Goal: Task Accomplishment & Management: Complete application form

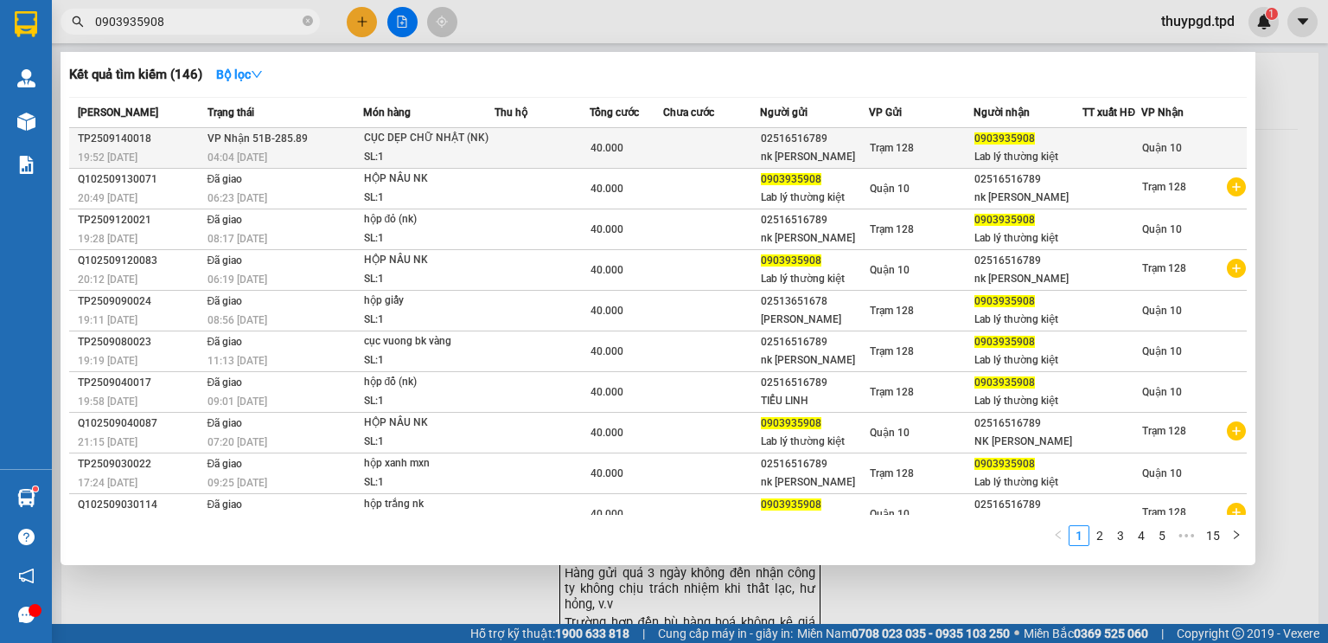
type input "0903935908"
click at [965, 140] on div "Trạm 128" at bounding box center [921, 147] width 102 height 19
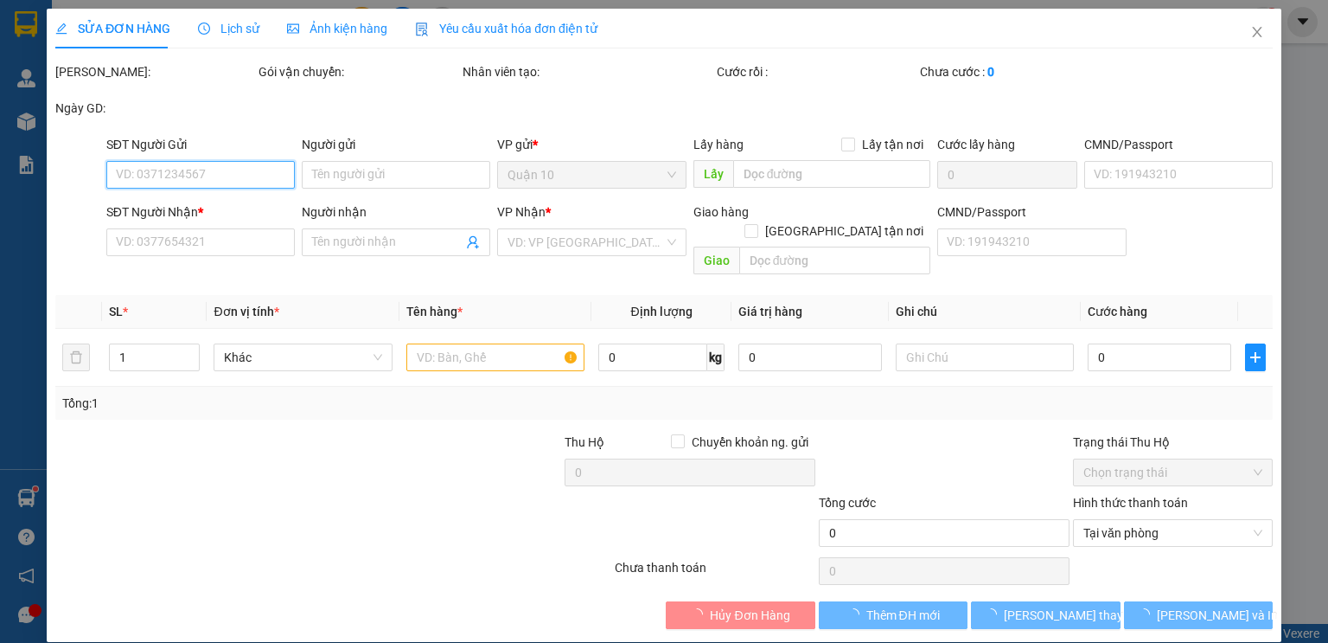
type input "02516516789"
type input "nk lê anh"
type input "0903935908"
type input "Lab lý thường kiệt"
type input "460968000724"
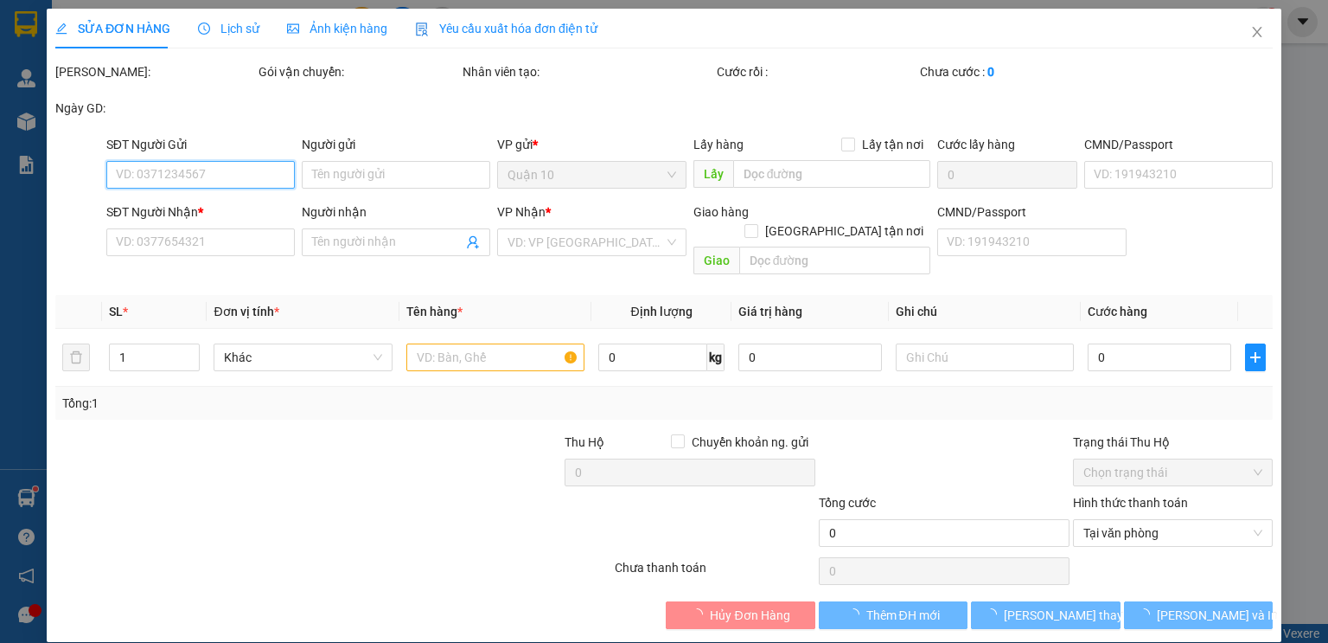
type input "40.000"
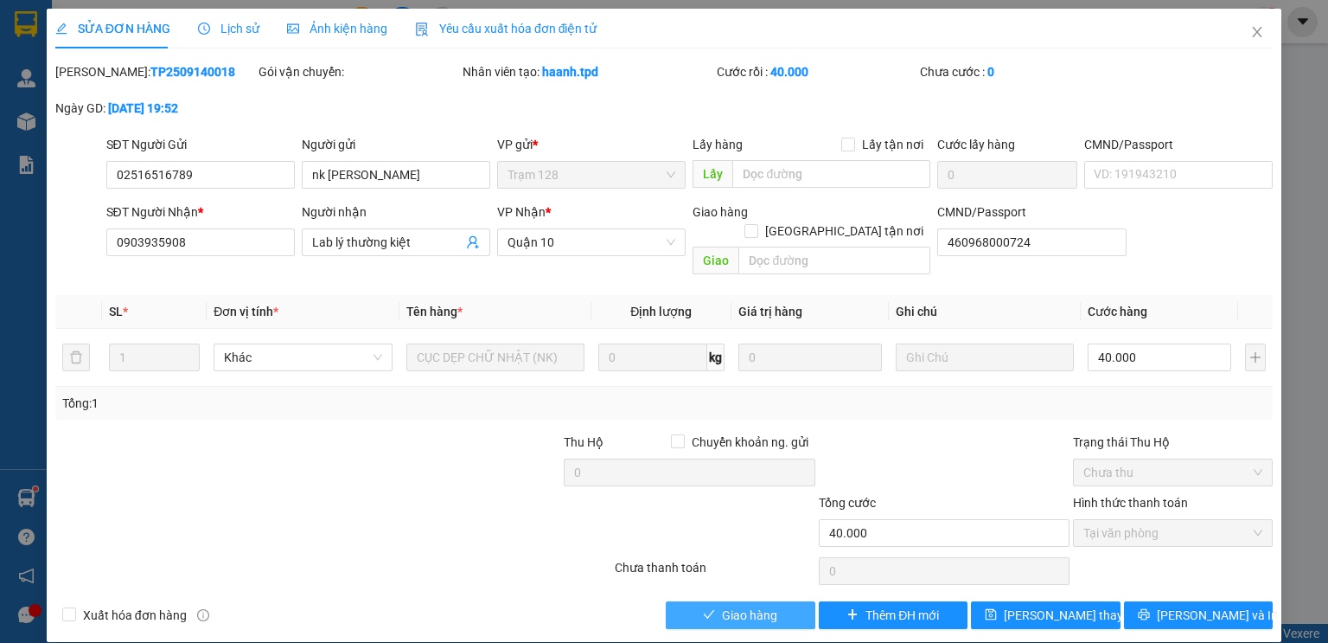
click at [761, 605] on span "Giao hàng" at bounding box center [749, 614] width 55 height 19
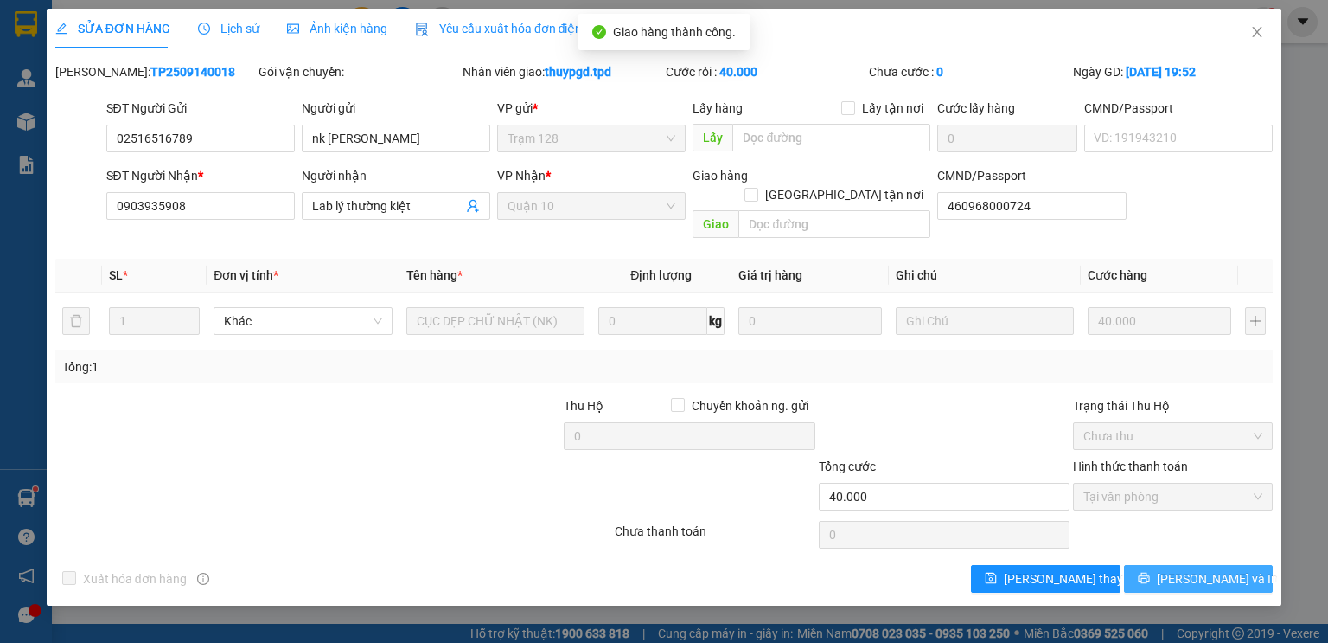
click at [1203, 569] on span "Lưu và In" at bounding box center [1217, 578] width 121 height 19
click at [1204, 569] on span "Lưu và In" at bounding box center [1217, 578] width 121 height 19
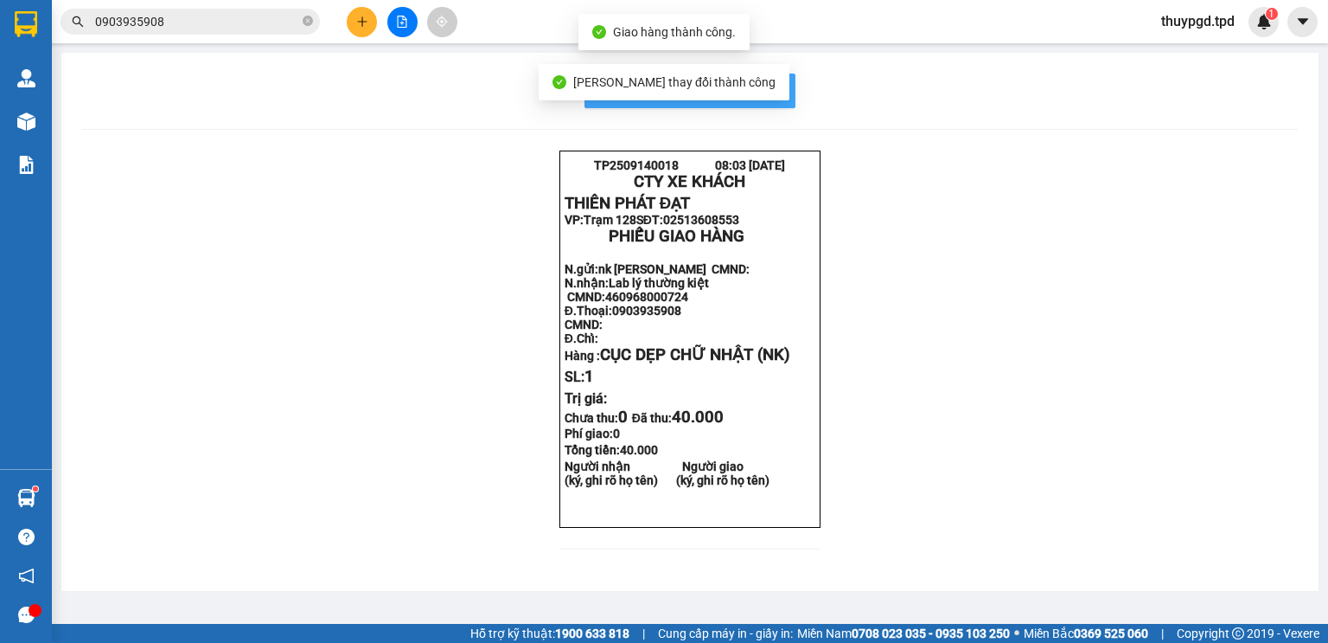
drag, startPoint x: 757, startPoint y: 95, endPoint x: 783, endPoint y: 114, distance: 32.9
click at [758, 95] on span "In mẫu biên lai tự cấu hình" at bounding box center [700, 91] width 163 height 22
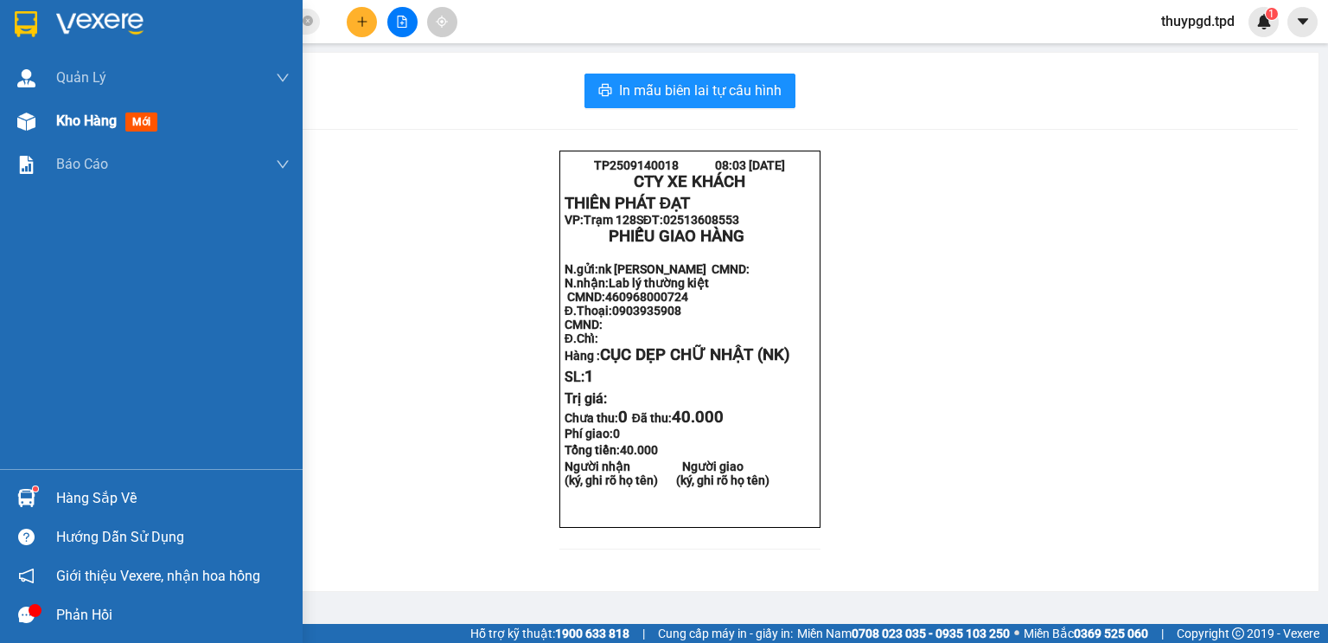
click at [35, 118] on img at bounding box center [26, 121] width 18 height 18
drag, startPoint x: 35, startPoint y: 118, endPoint x: 59, endPoint y: 118, distance: 24.2
click at [35, 118] on img at bounding box center [26, 121] width 18 height 18
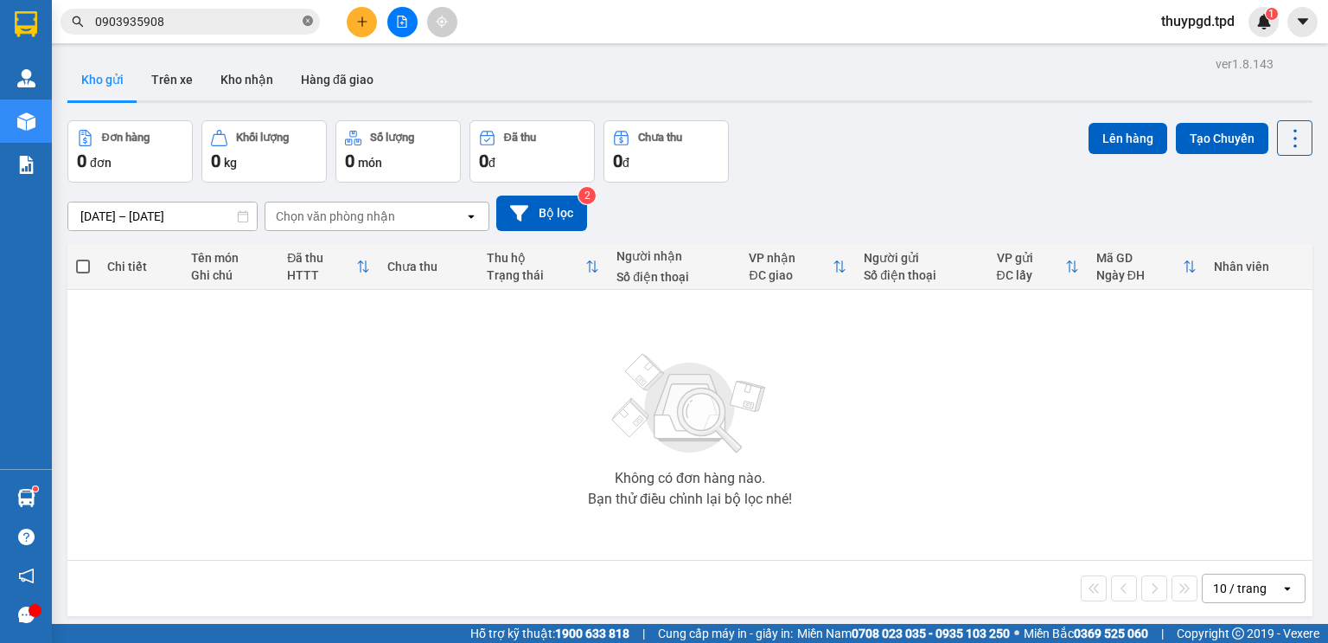
click at [304, 20] on icon "close-circle" at bounding box center [308, 21] width 10 height 10
click at [304, 20] on span at bounding box center [308, 21] width 10 height 19
click at [227, 28] on input "text" at bounding box center [197, 21] width 204 height 19
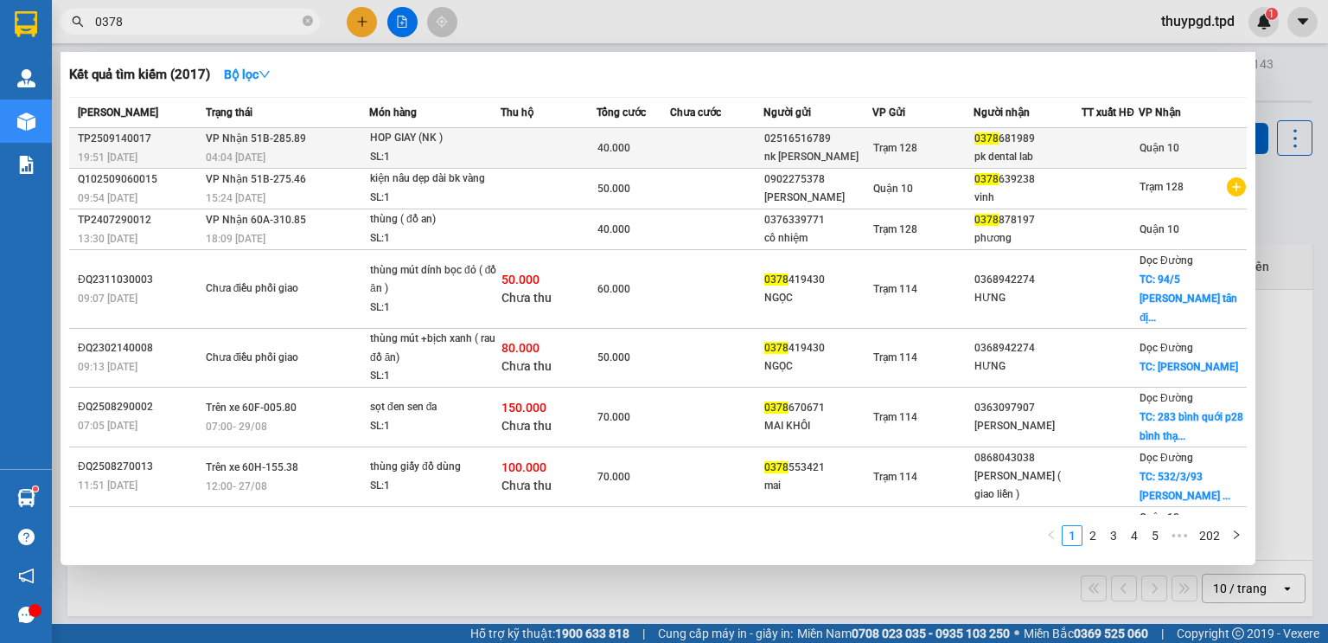
type input "0378"
click at [412, 156] on div "SL: 1" at bounding box center [435, 157] width 130 height 19
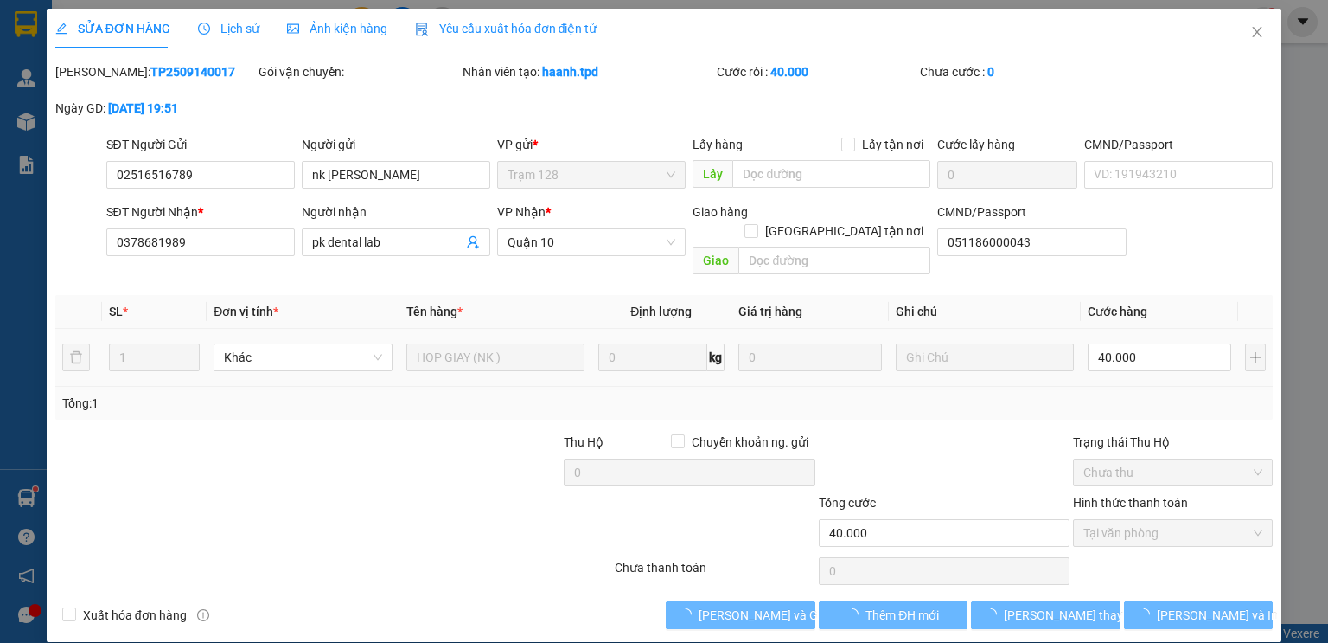
type input "02516516789"
type input "nk lê anh"
type input "0378681989"
type input "pk dental lab"
type input "051186000043"
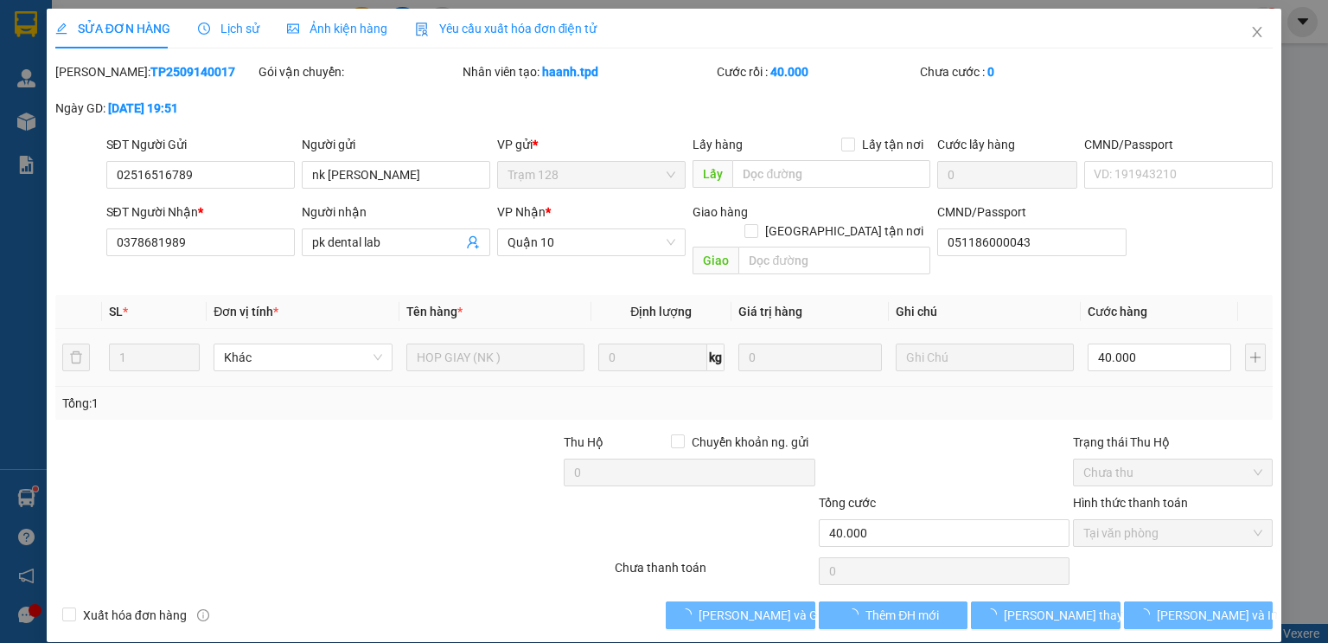
type input "40.000"
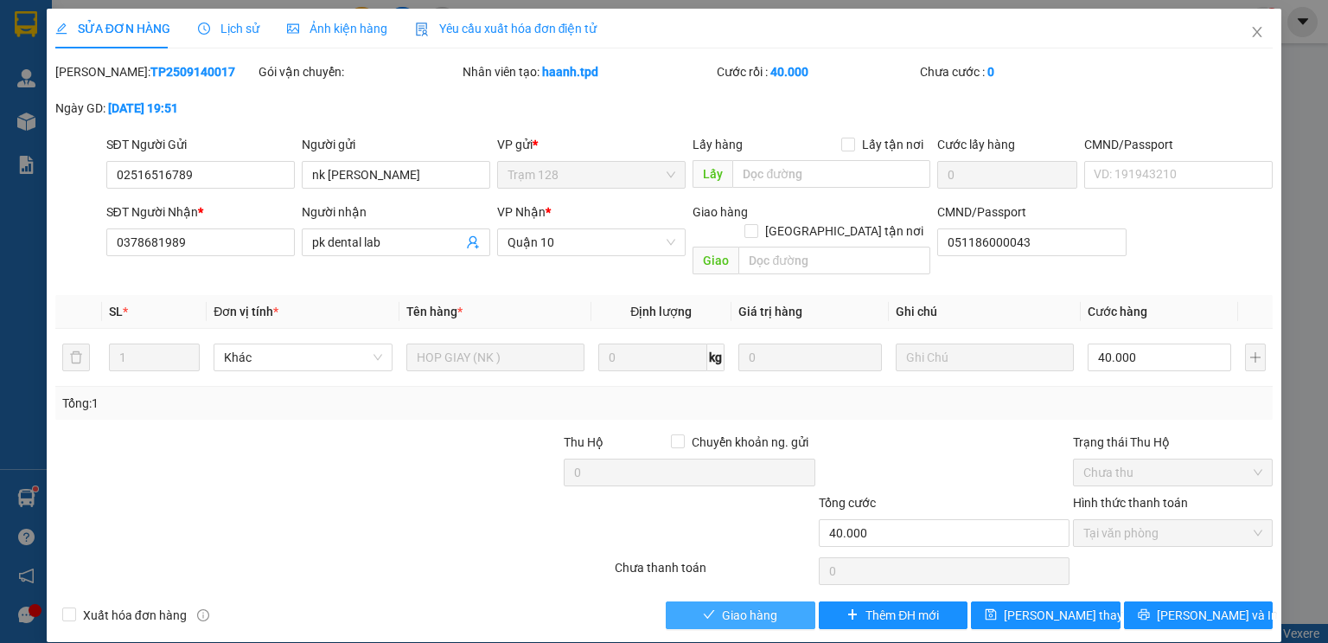
click at [776, 605] on span "Giao hàng" at bounding box center [749, 614] width 55 height 19
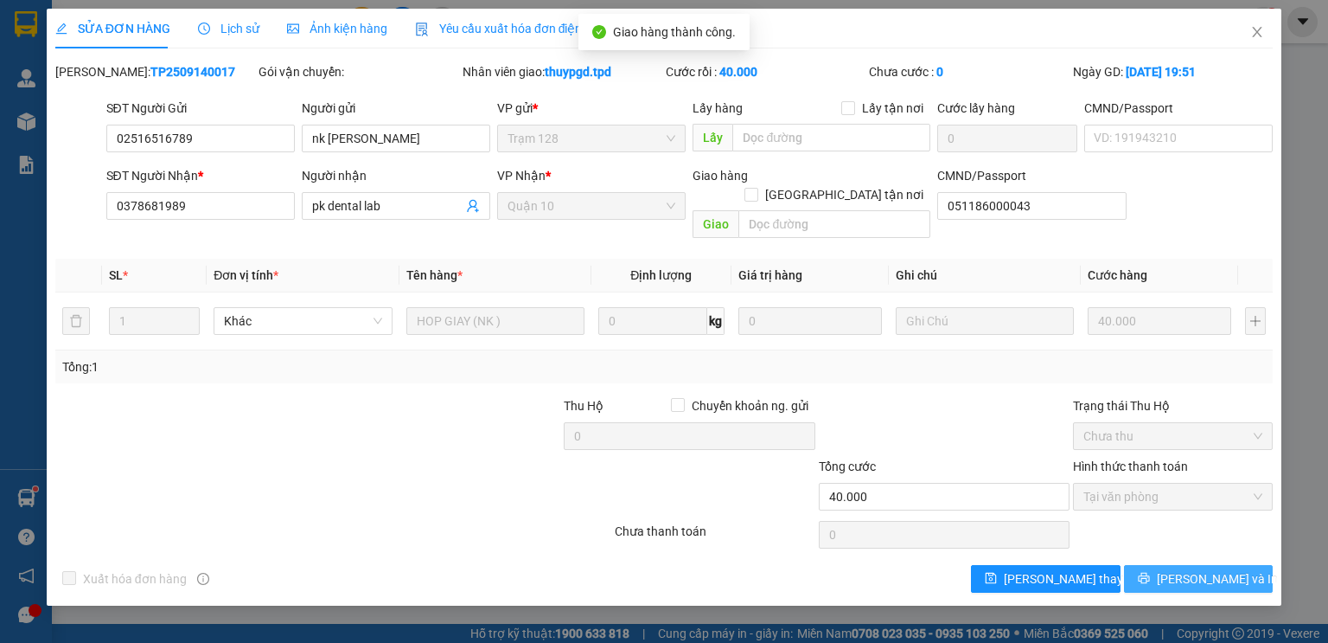
click at [1209, 569] on span "Lưu và In" at bounding box center [1217, 578] width 121 height 19
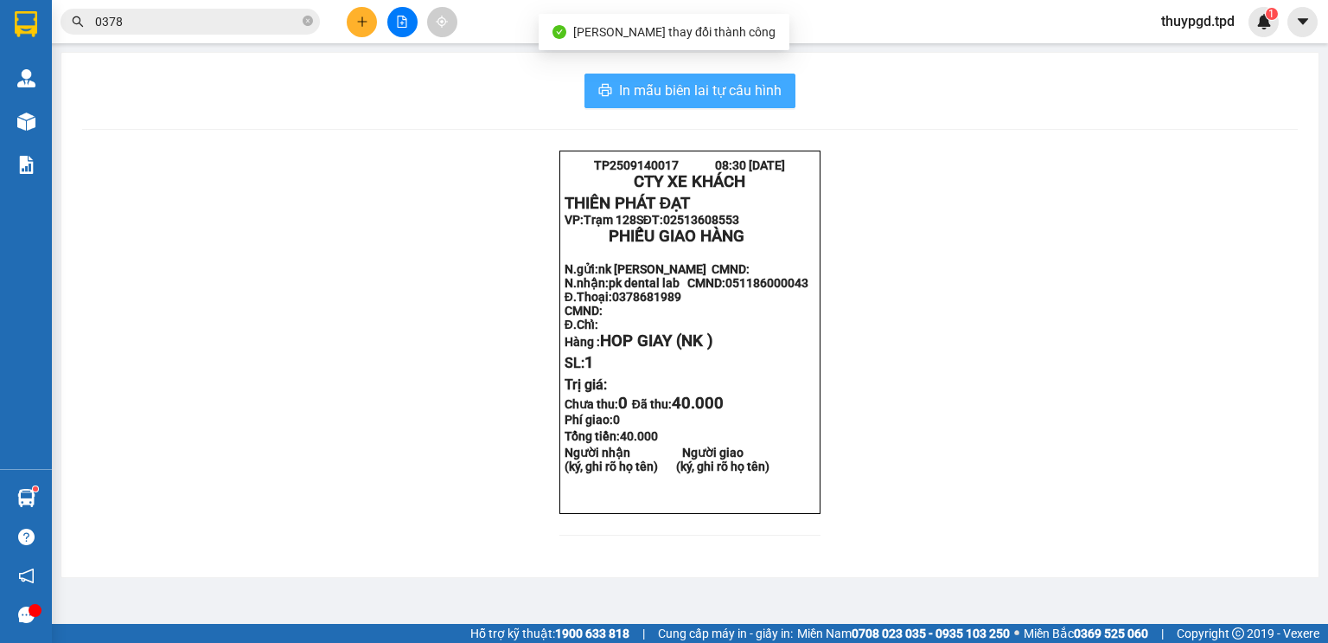
click at [782, 86] on button "In mẫu biên lai tự cấu hình" at bounding box center [690, 91] width 211 height 35
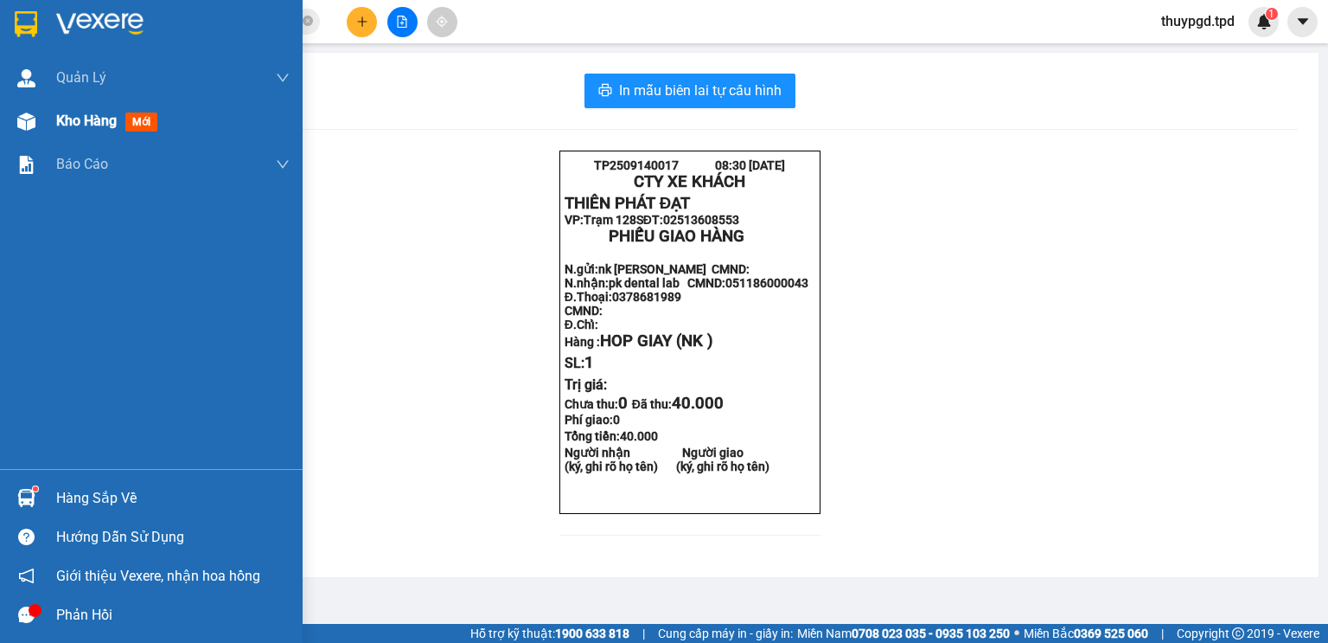
click at [28, 116] on img at bounding box center [26, 121] width 18 height 18
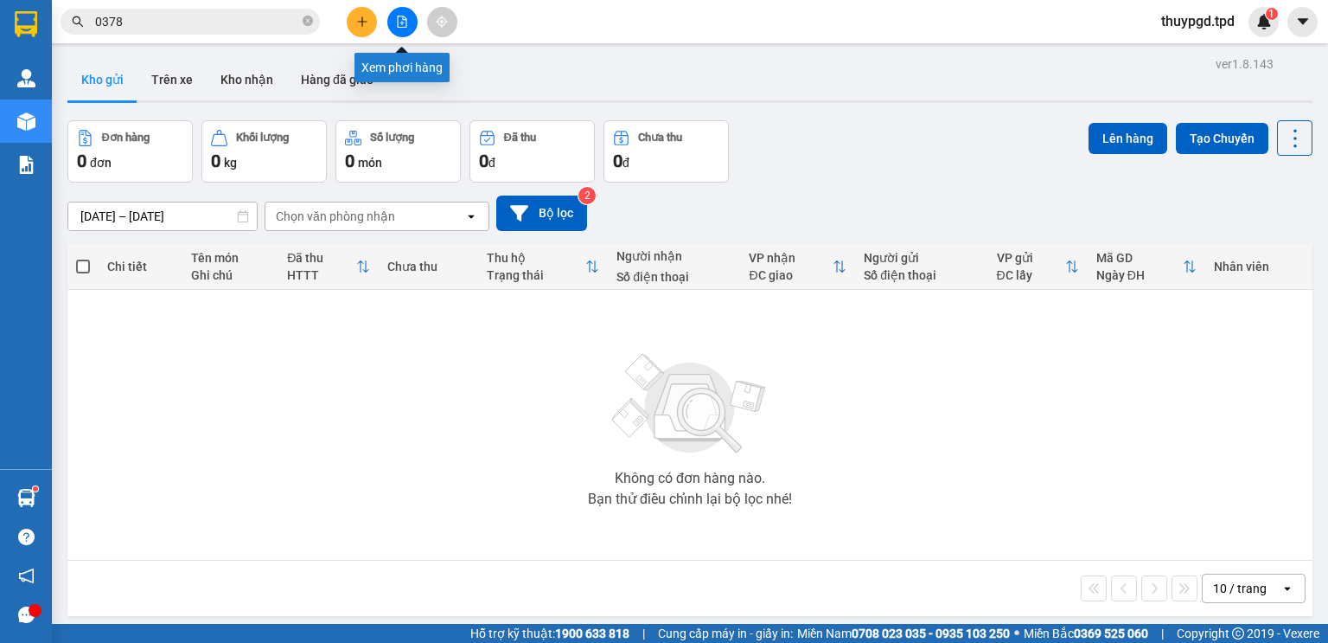
click at [400, 24] on icon "file-add" at bounding box center [402, 22] width 12 height 12
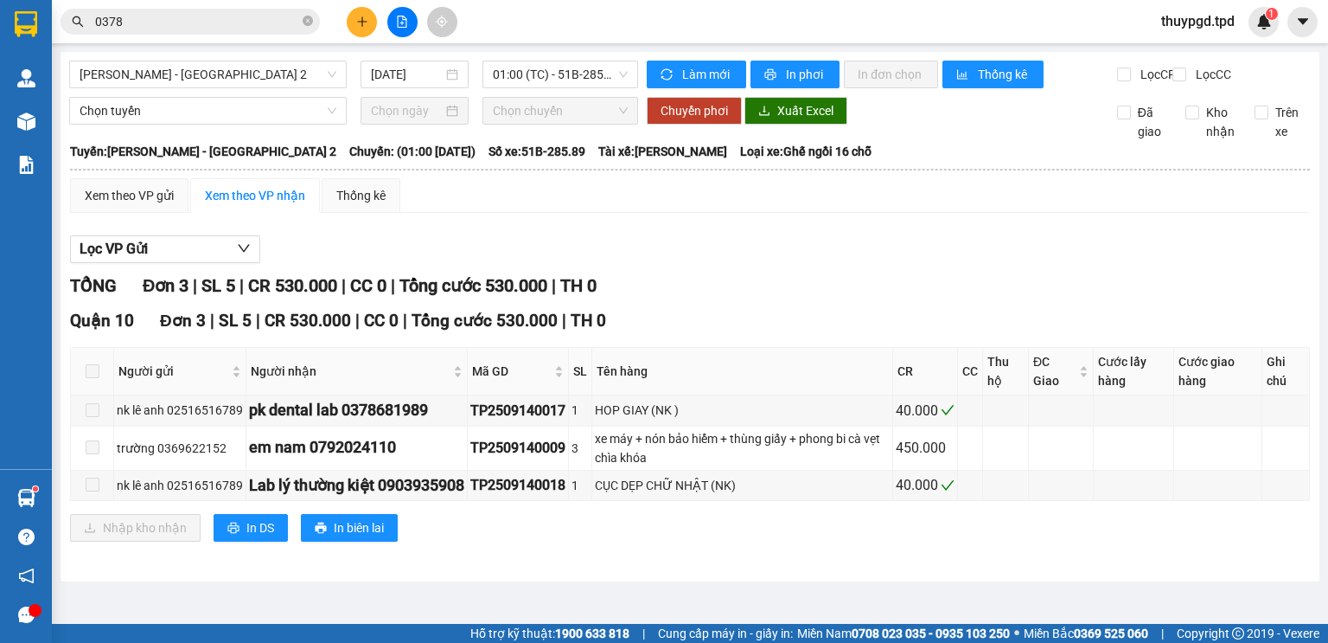
click at [358, 16] on icon "plus" at bounding box center [362, 22] width 12 height 12
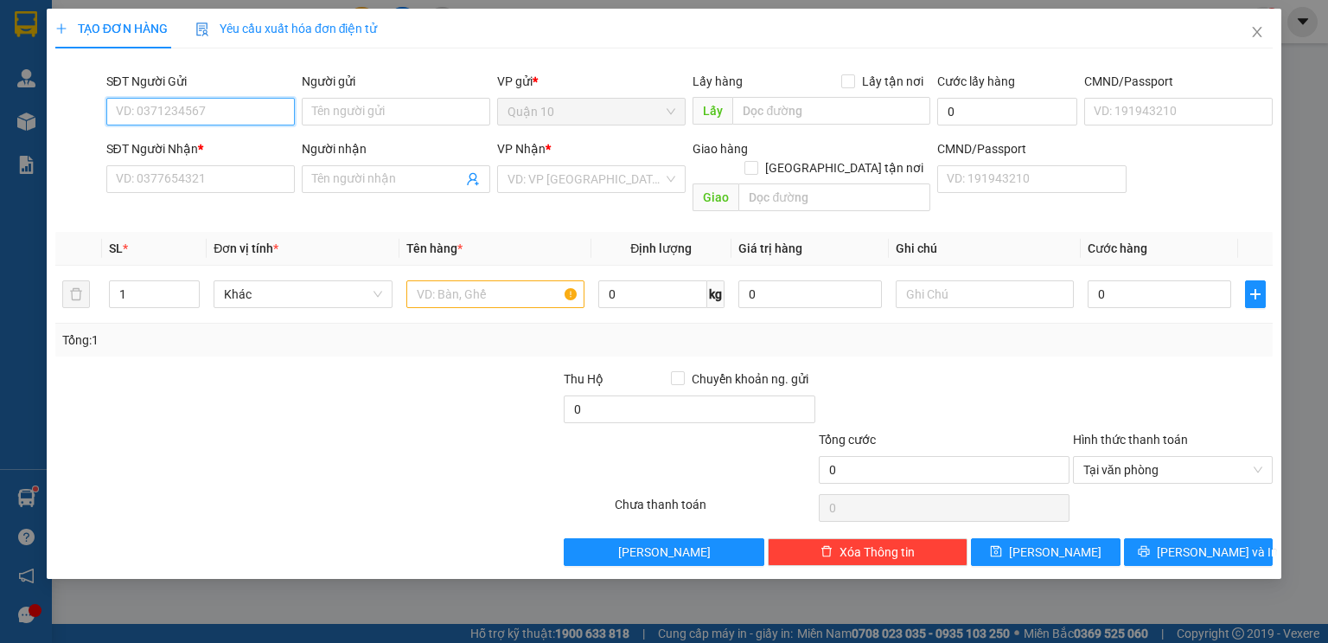
click at [237, 111] on input "SĐT Người Gửi" at bounding box center [200, 112] width 189 height 28
click at [225, 117] on input "0902525086" at bounding box center [200, 112] width 189 height 28
type input "0902525086"
click at [352, 107] on input "Người gửi" at bounding box center [396, 112] width 189 height 28
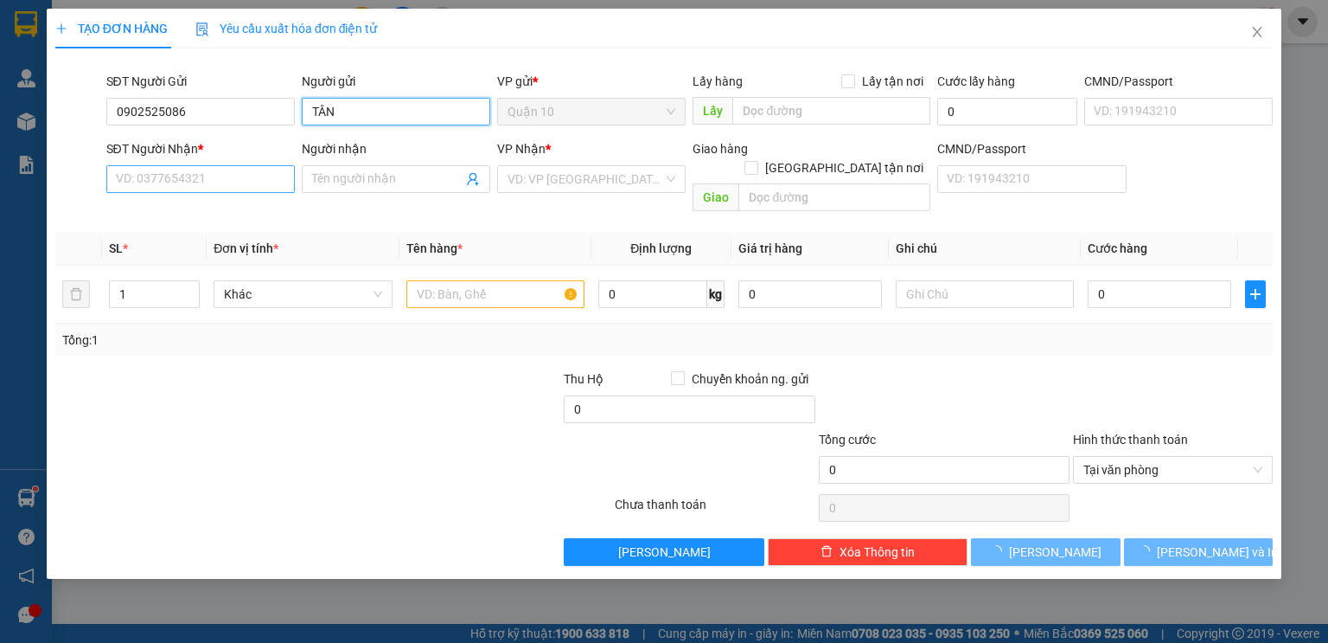
type input "TÂN"
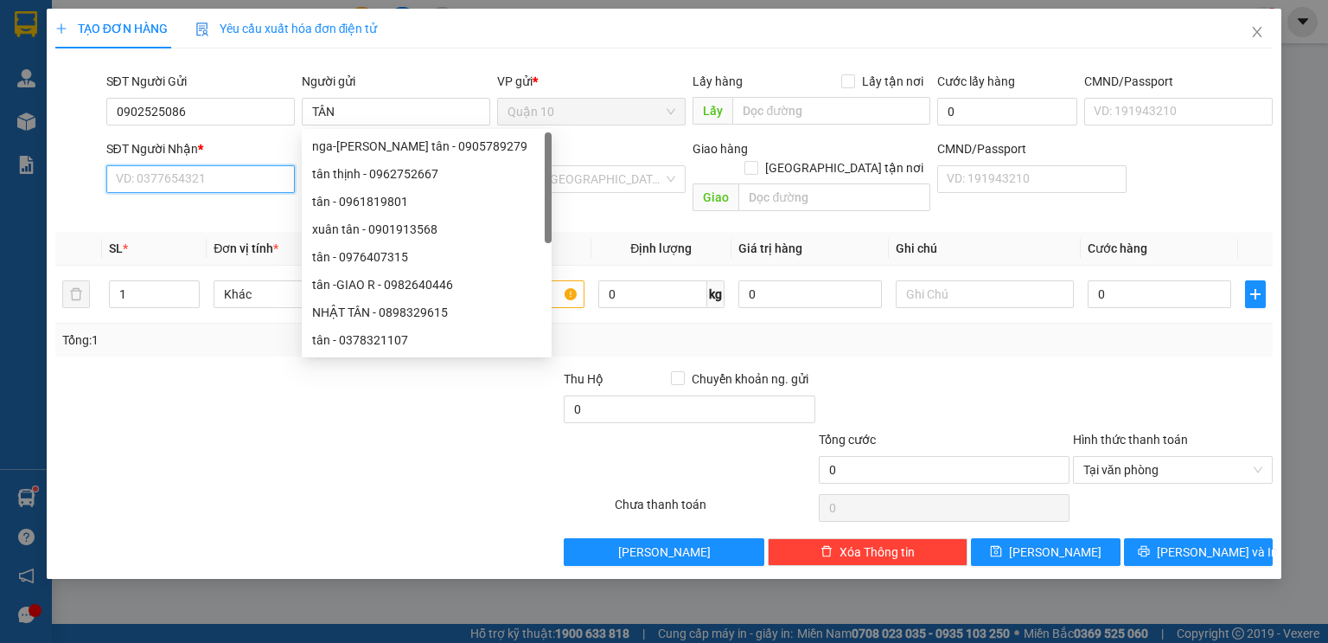
click at [197, 183] on input "SĐT Người Nhận *" at bounding box center [200, 179] width 189 height 28
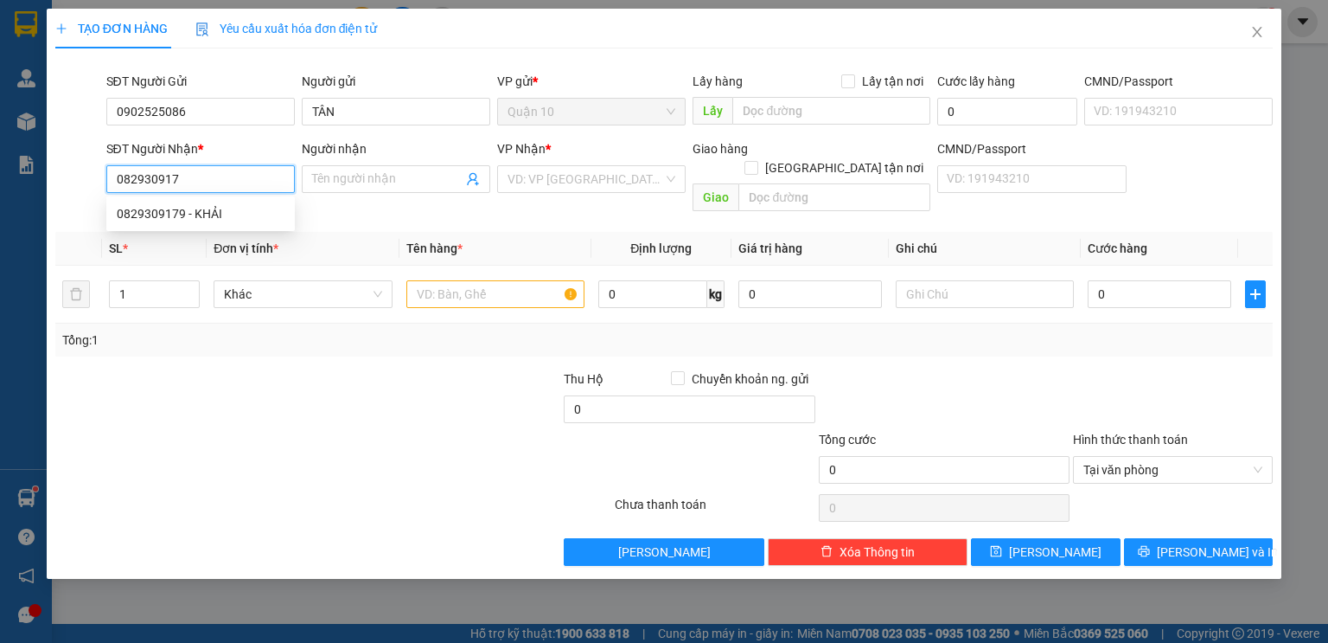
type input "0829309179"
click at [221, 220] on div "0829309179 - KHẢI" at bounding box center [201, 213] width 168 height 19
type input "KHẢI"
type input "0829309179"
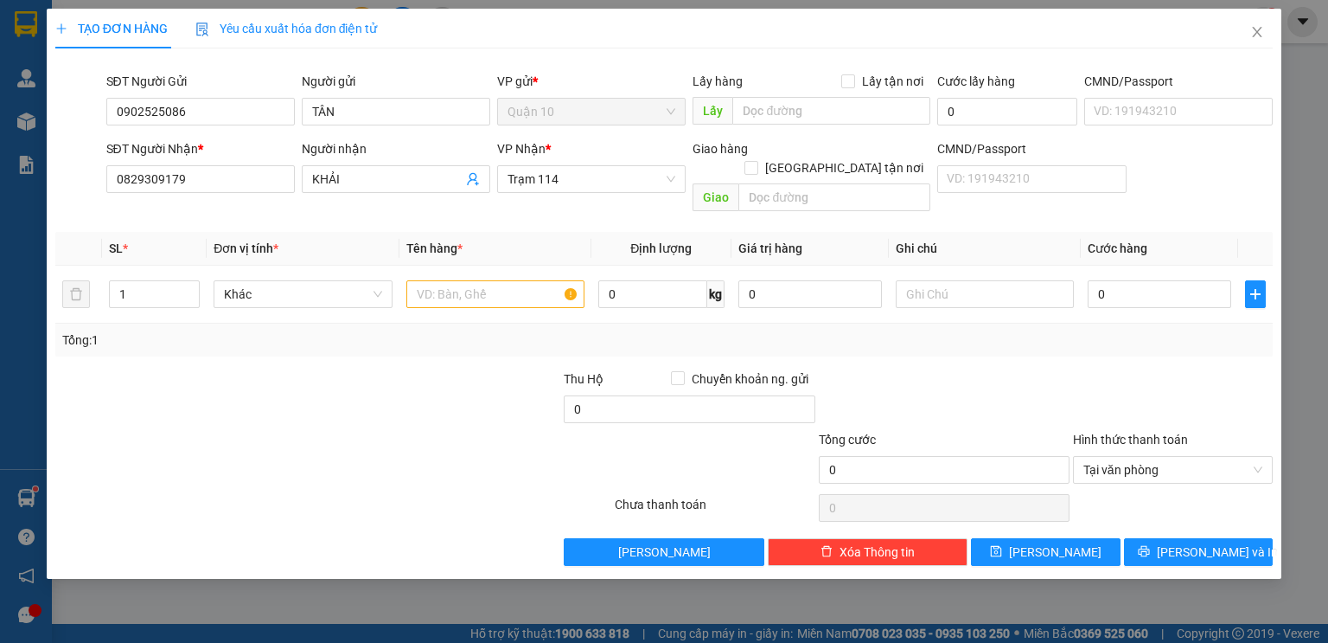
click at [433, 398] on div at bounding box center [435, 399] width 254 height 61
click at [498, 280] on input "text" at bounding box center [495, 294] width 178 height 28
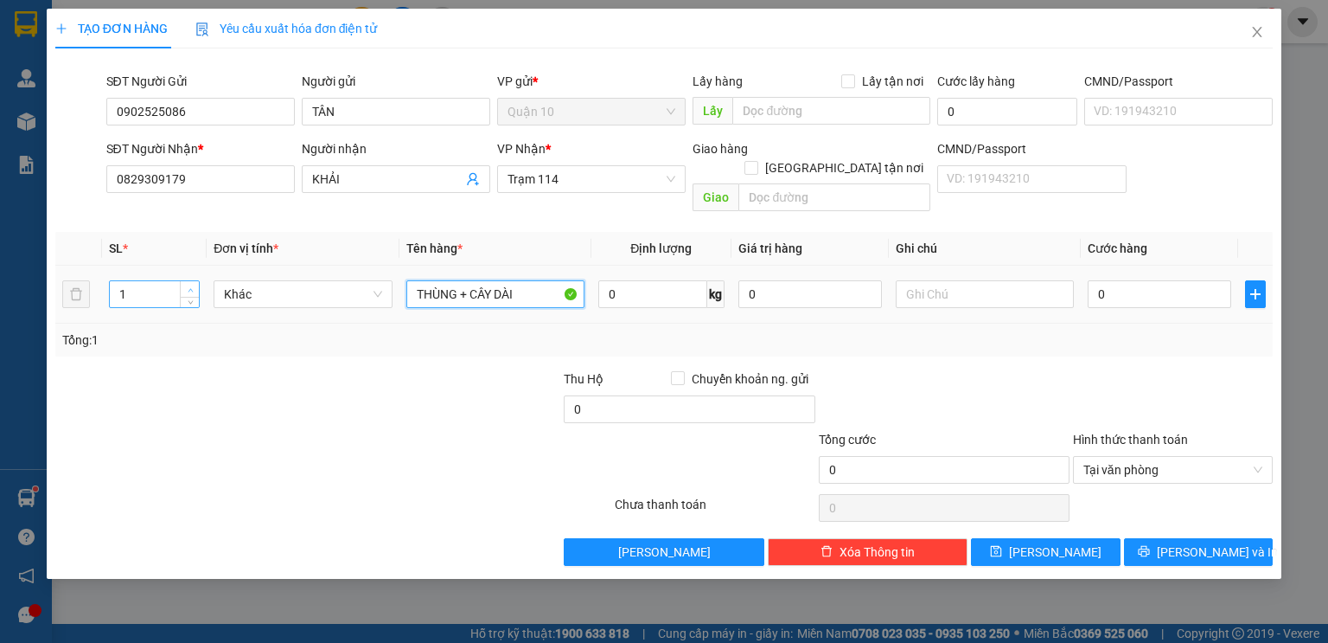
type input "THÙNG + CÂY DÀI"
click at [188, 287] on icon "up" at bounding box center [191, 290] width 6 height 6
type input "2100"
click at [1113, 280] on input "0" at bounding box center [1160, 294] width 144 height 28
type input "1"
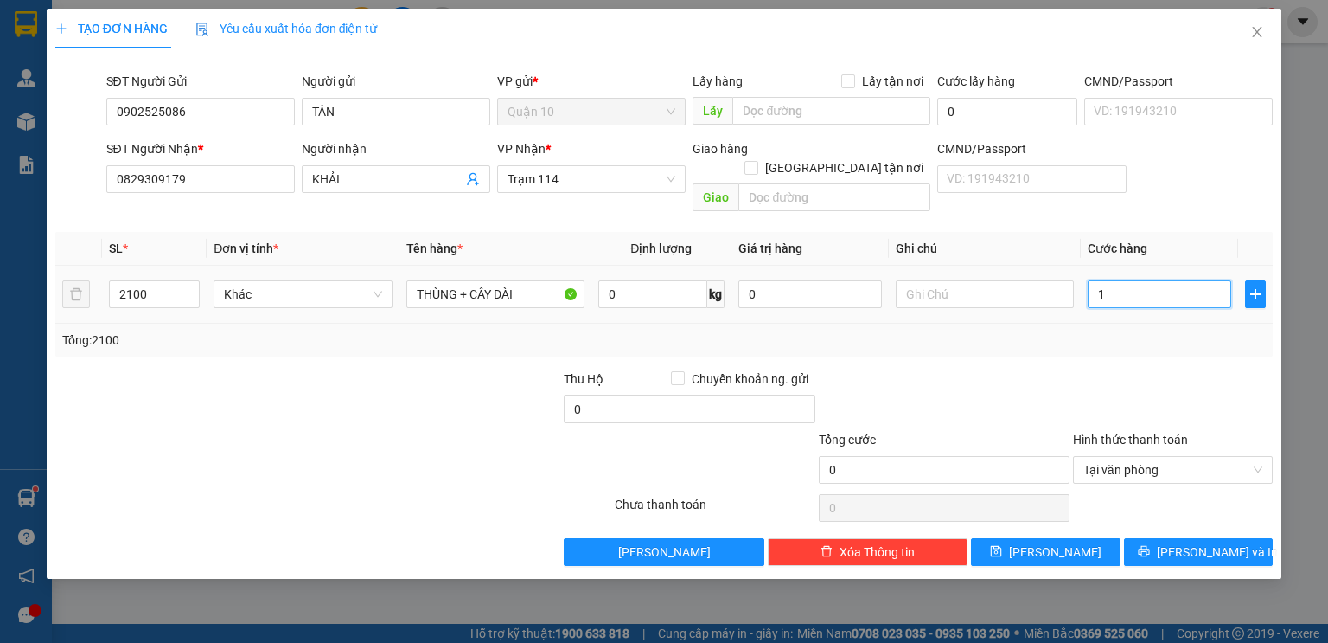
type input "1"
type input "10"
type input "100"
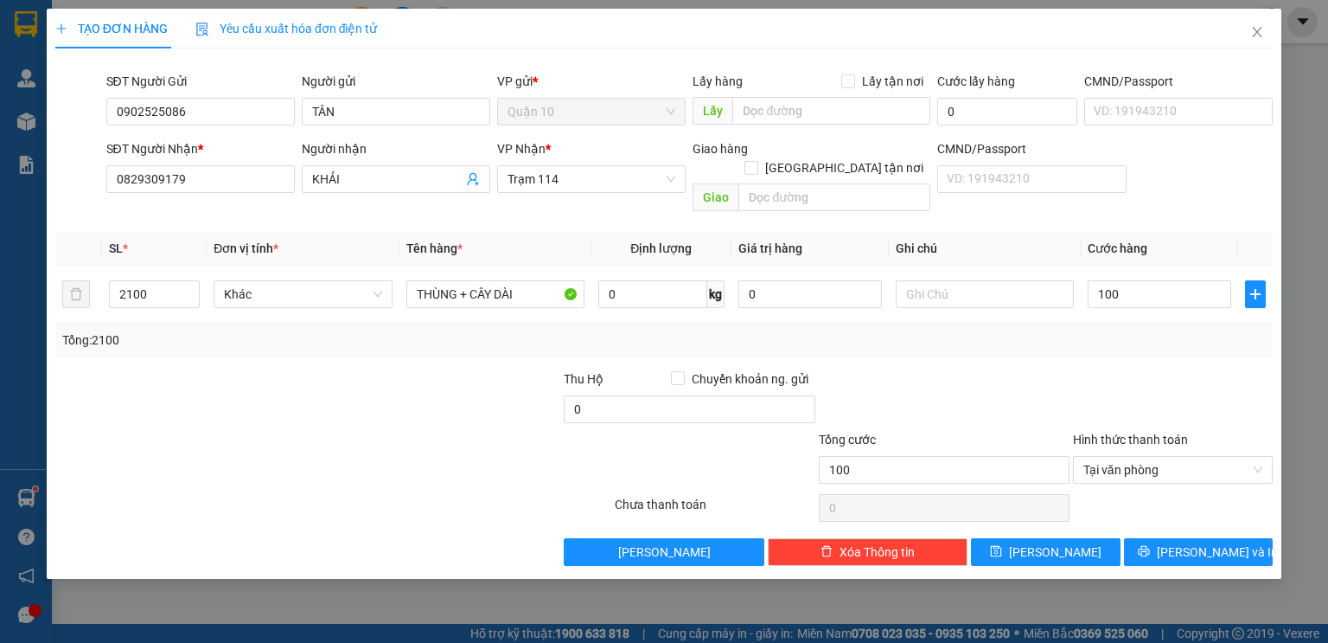
click at [1086, 343] on div "Transit Pickup Surcharge Ids Transit Deliver Surcharge Ids Transit Deliver Surc…" at bounding box center [664, 313] width 1218 height 503
drag, startPoint x: 1086, startPoint y: 343, endPoint x: 1069, endPoint y: 335, distance: 19.3
click at [1086, 343] on div "Transit Pickup Surcharge Ids Transit Deliver Surcharge Ids Transit Deliver Surc…" at bounding box center [664, 313] width 1218 height 503
type input "100.000"
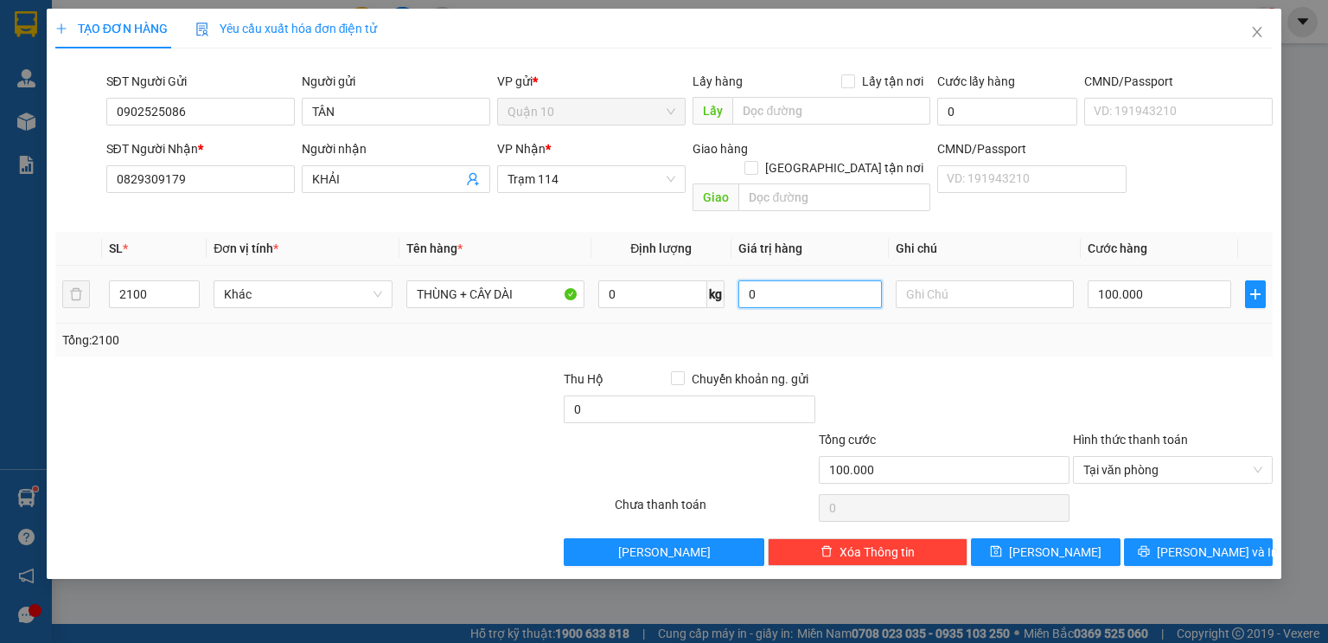
click at [760, 284] on input "0" at bounding box center [811, 294] width 144 height 28
click at [922, 369] on div at bounding box center [944, 399] width 254 height 61
type input "14.000.000"
click at [922, 369] on div at bounding box center [944, 399] width 254 height 61
click at [1152, 280] on input "100.000" at bounding box center [1160, 294] width 144 height 28
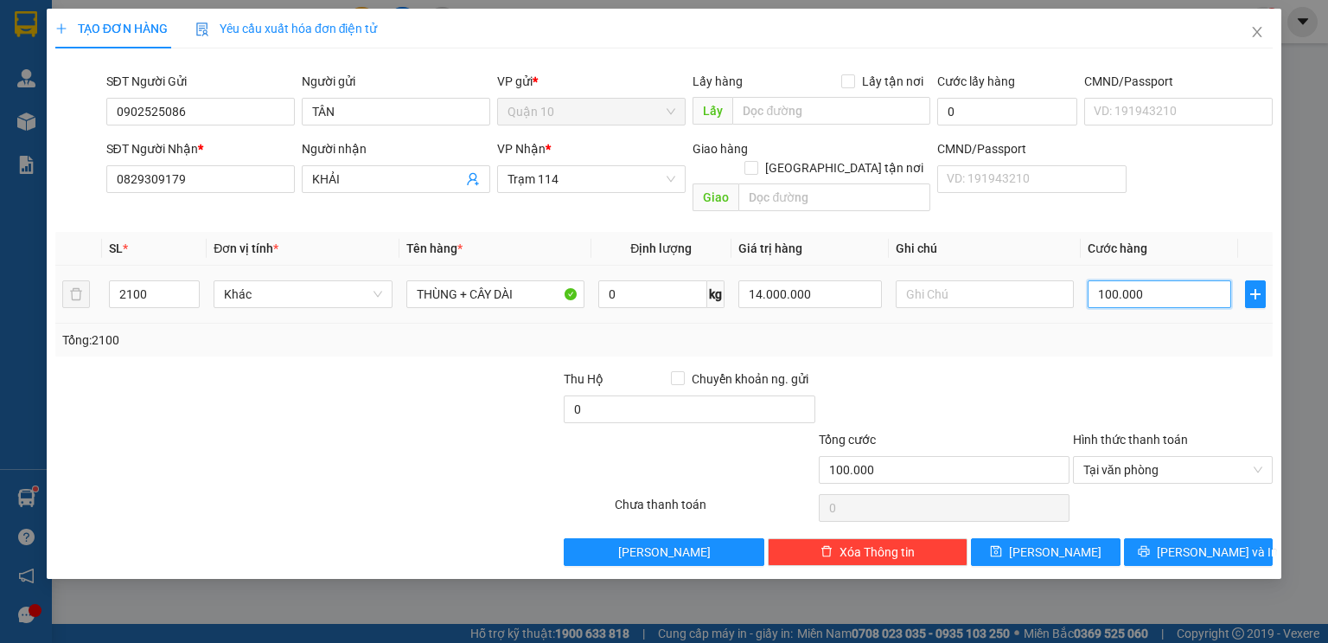
type input "1"
type input "14"
type input "140"
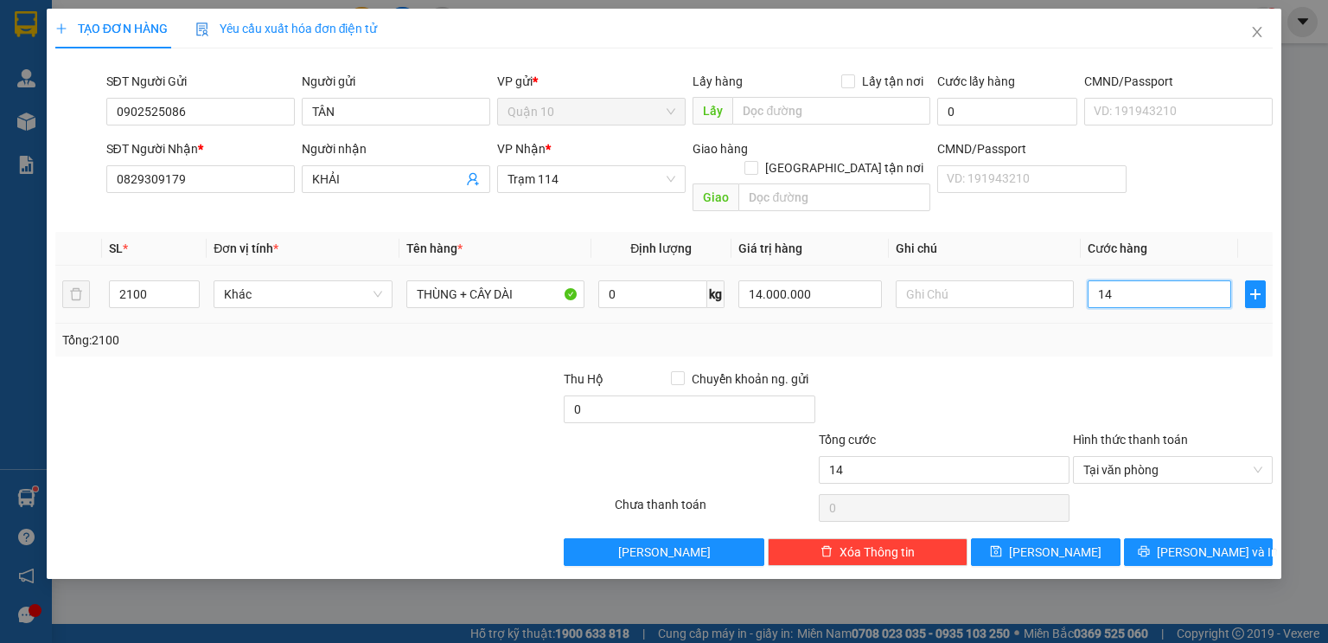
type input "140"
type input "140.000"
click at [1128, 369] on div at bounding box center [1172, 399] width 203 height 61
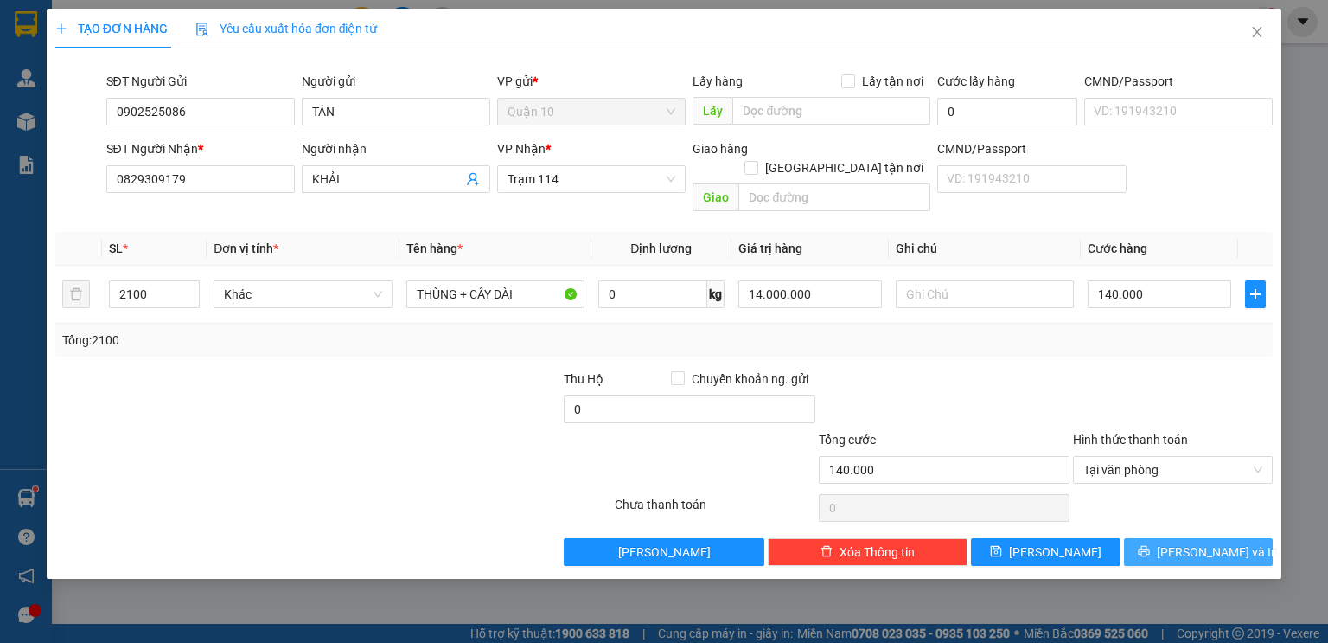
click at [1191, 542] on span "Lưu và In" at bounding box center [1217, 551] width 121 height 19
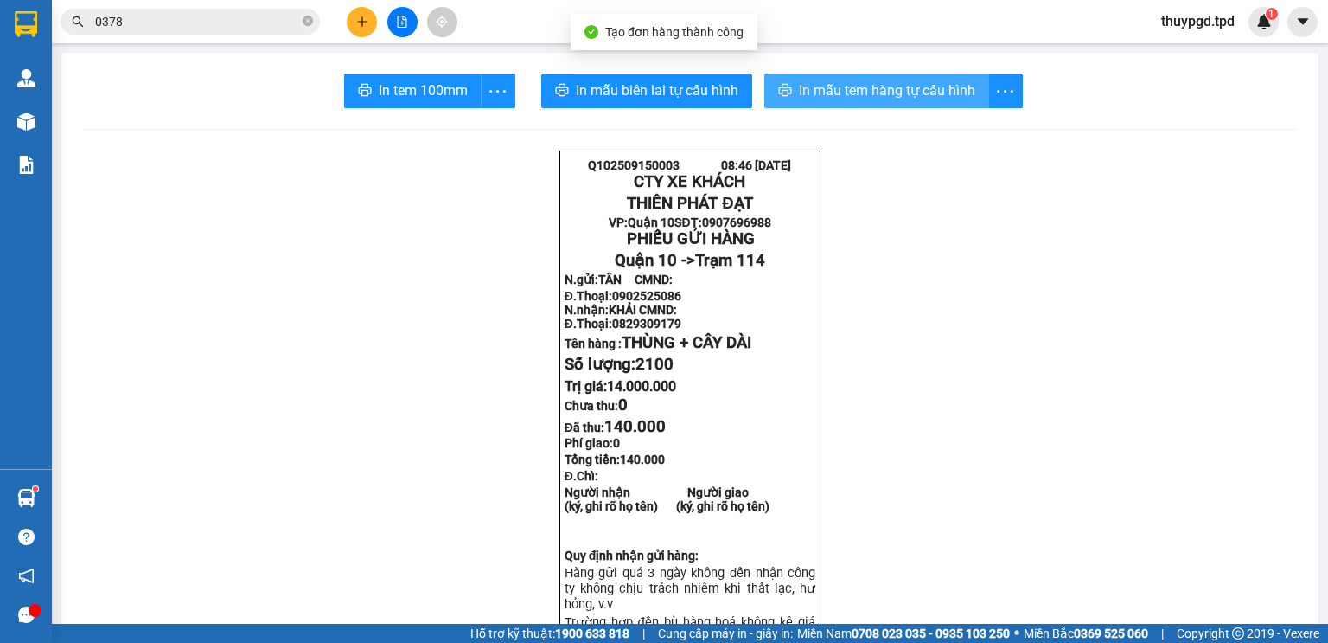
click at [877, 87] on span "In mẫu tem hàng tự cấu hình" at bounding box center [887, 91] width 176 height 22
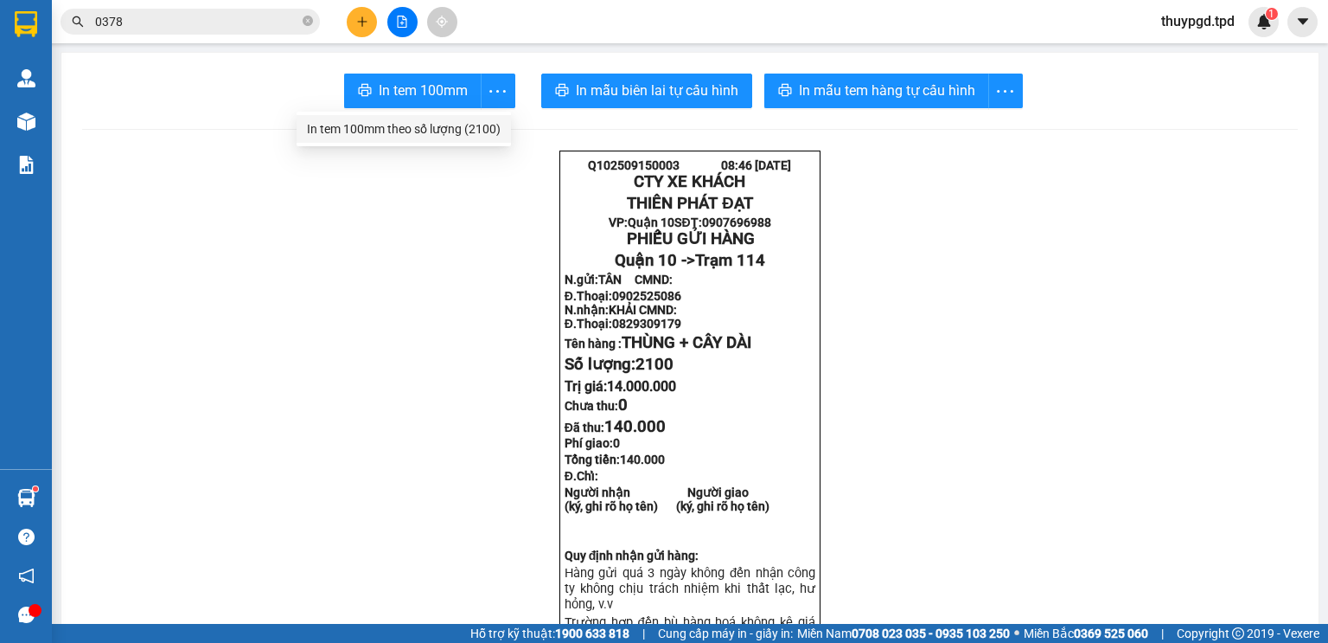
click at [466, 129] on div "In tem 100mm theo số lượng (2100)" at bounding box center [404, 128] width 194 height 19
click at [22, 118] on img at bounding box center [26, 121] width 18 height 18
click at [24, 118] on img at bounding box center [26, 121] width 18 height 18
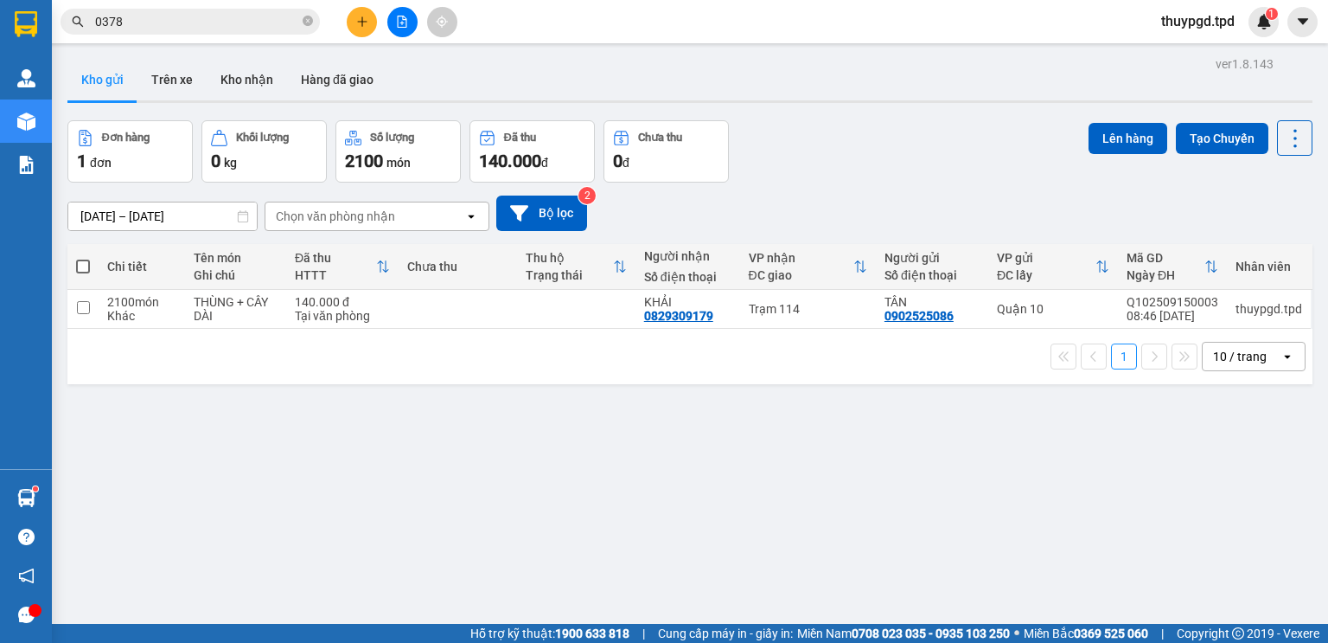
click at [361, 18] on icon "plus" at bounding box center [362, 22] width 12 height 12
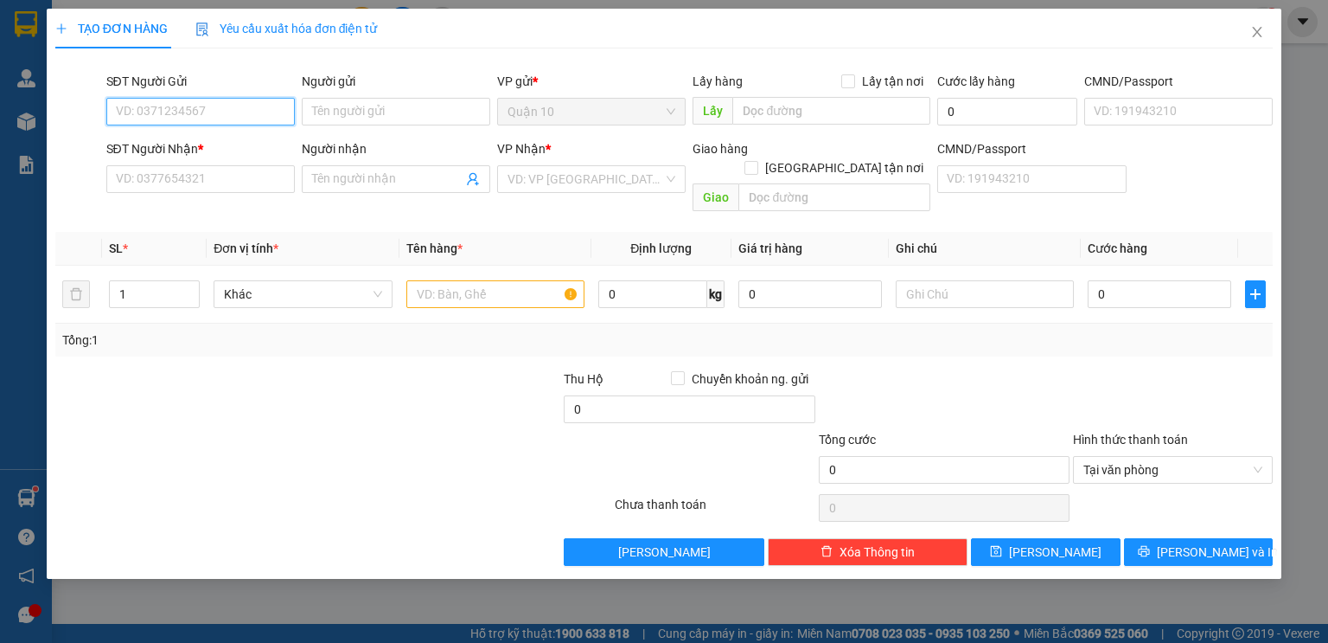
click at [183, 106] on input "SĐT Người Gửi" at bounding box center [200, 112] width 189 height 28
click at [221, 118] on input "0886053830" at bounding box center [200, 112] width 189 height 28
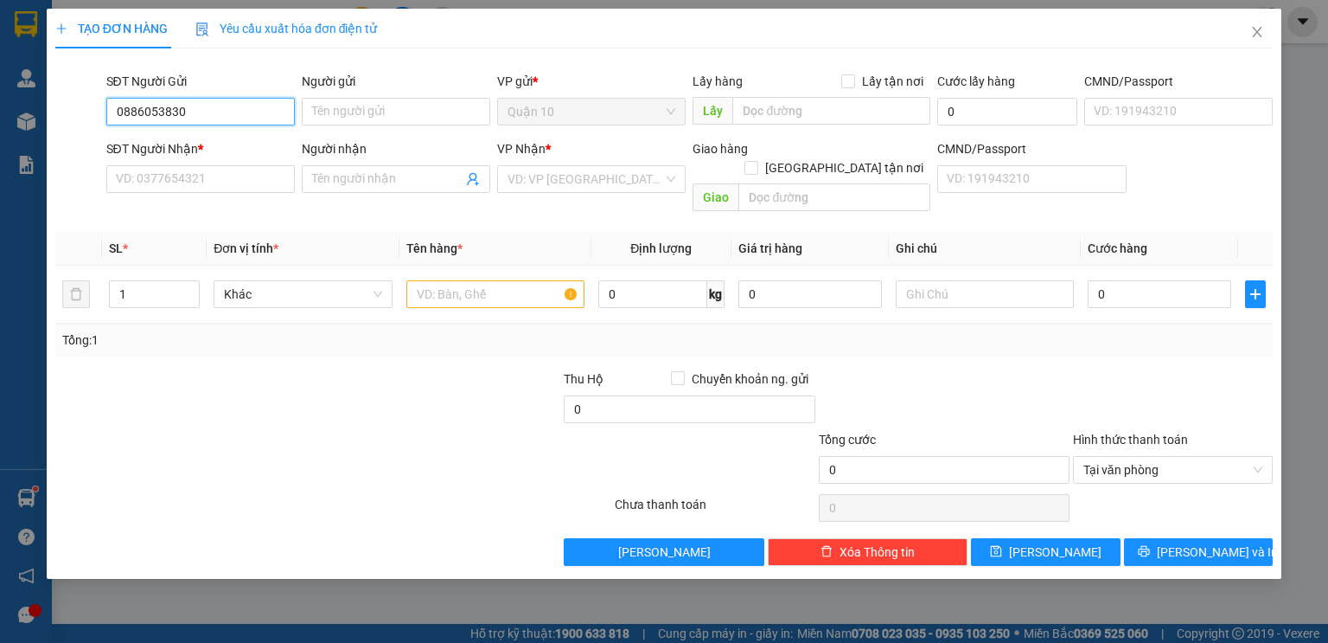
click at [227, 115] on input "0886053830" at bounding box center [200, 112] width 189 height 28
type input "0886053830"
click at [198, 189] on input "SĐT Người Nhận *" at bounding box center [200, 179] width 189 height 28
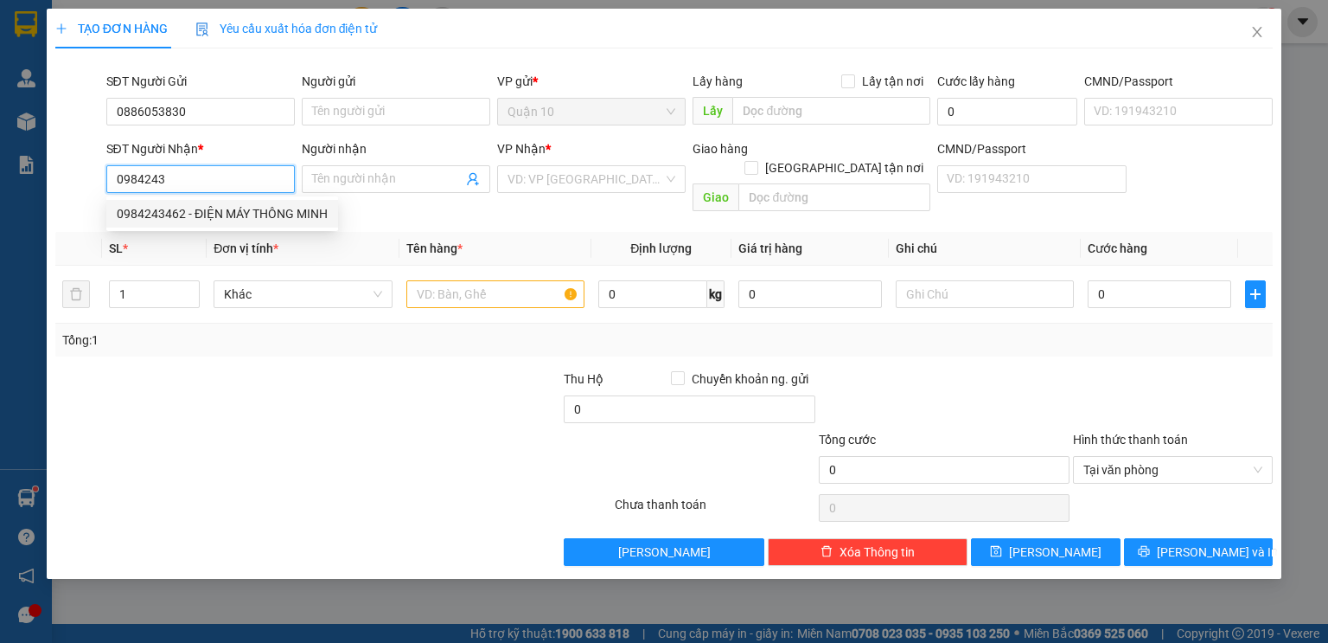
click at [179, 218] on div "0984243462 - ĐIỆN MÁY THÔNG MINH" at bounding box center [222, 213] width 211 height 19
type input "0984243462"
type input "ĐIỆN MÁY THÔNG MINH"
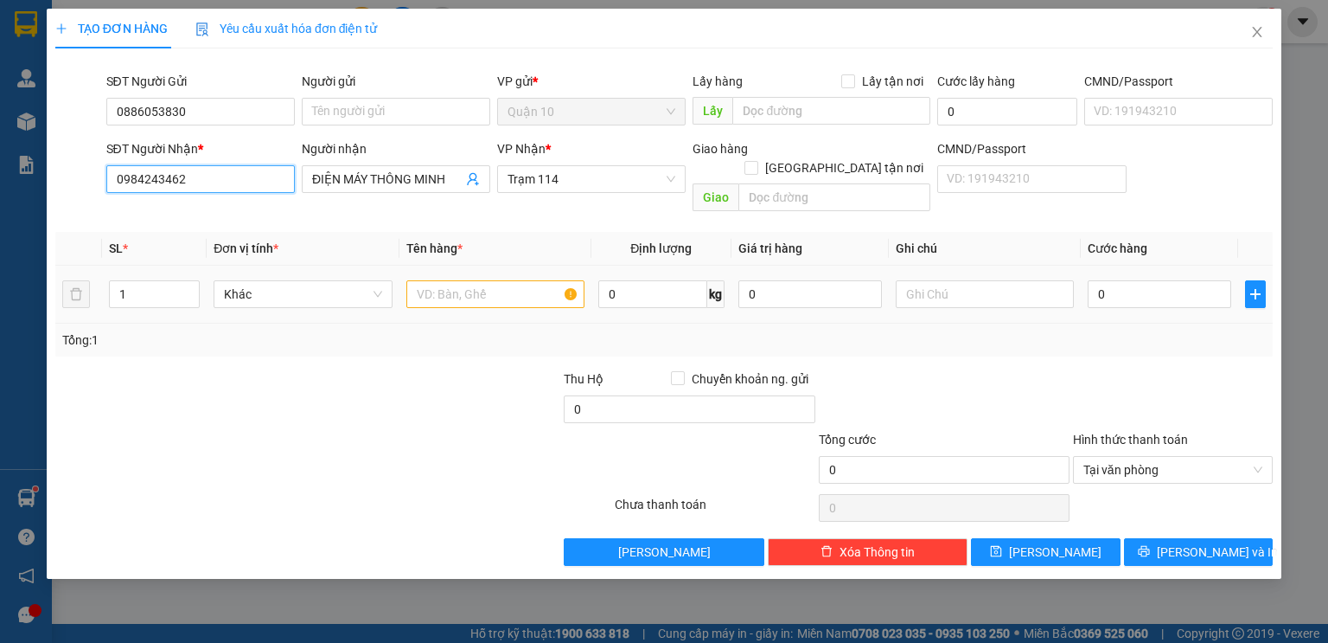
type input "0984243462"
click at [255, 330] on div "Tổng: 1" at bounding box center [664, 339] width 1218 height 33
click at [189, 105] on input "0886053830" at bounding box center [200, 112] width 189 height 28
click at [423, 107] on input "Người gửi" at bounding box center [396, 112] width 189 height 28
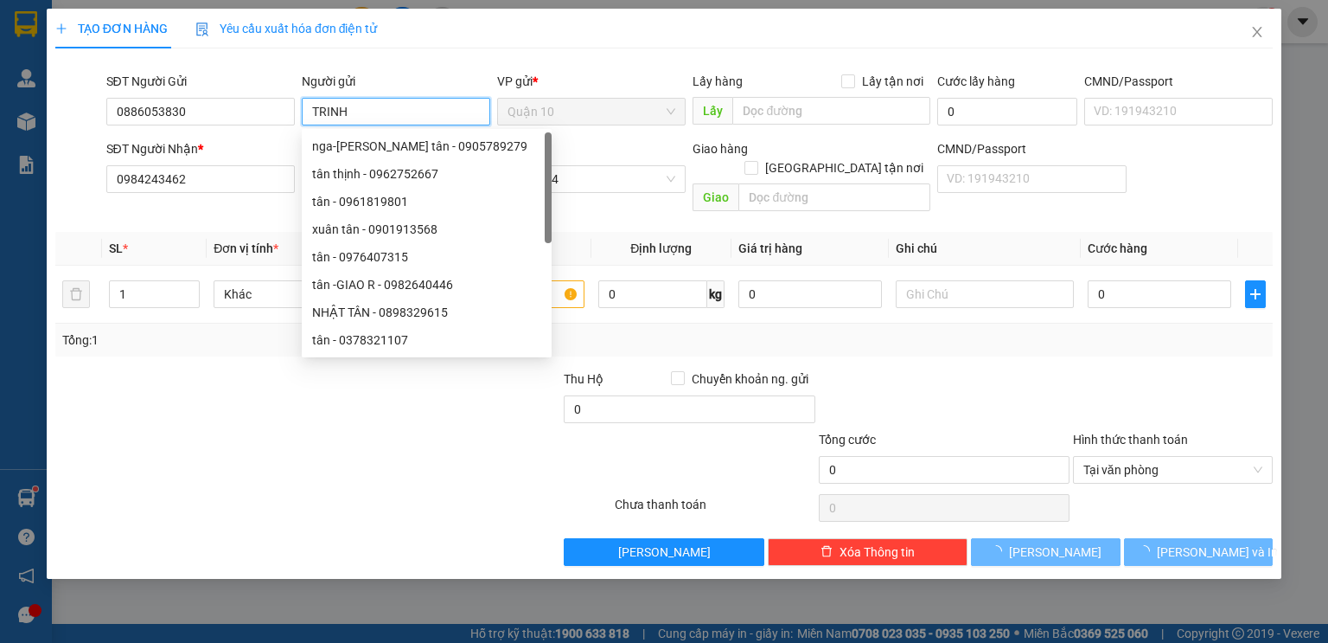
type input "TRINH"
click at [460, 48] on div "TẠO ĐƠN HÀNG Yêu cầu xuất hóa đơn điện tử" at bounding box center [664, 29] width 1218 height 40
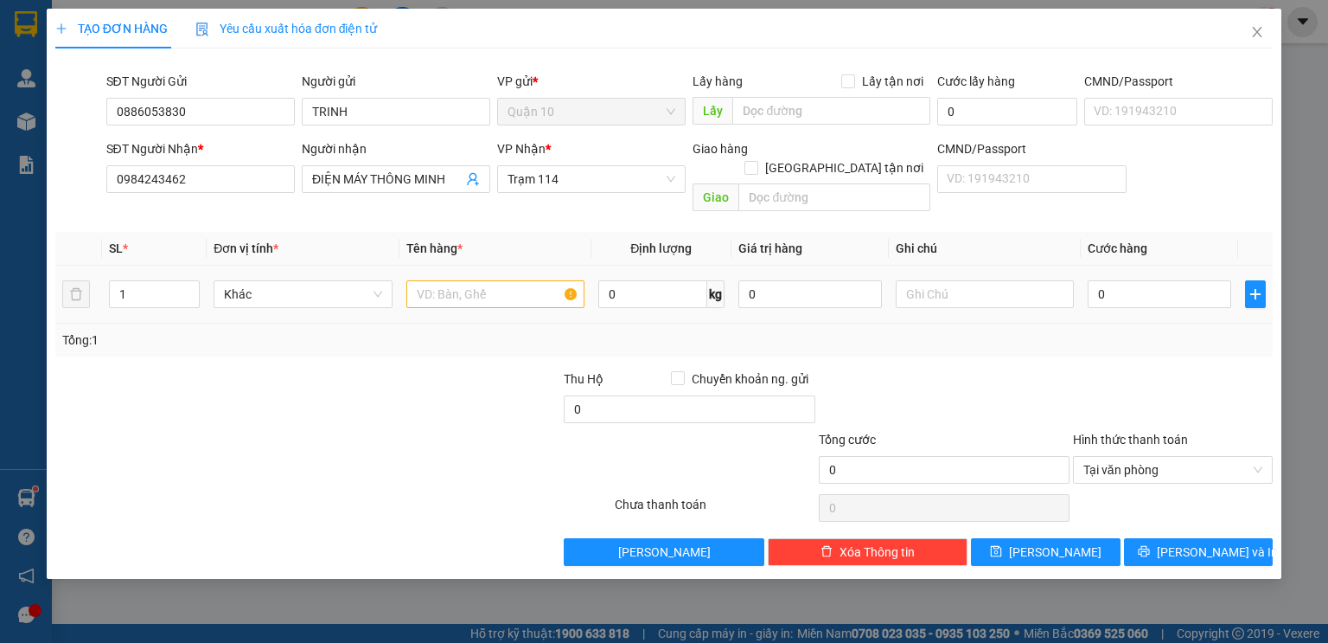
click at [478, 288] on div at bounding box center [495, 294] width 178 height 35
click at [477, 282] on input "text" at bounding box center [495, 294] width 178 height 28
type input "M"
type input "HỘP MÀU XANH( ĐÈN LED)"
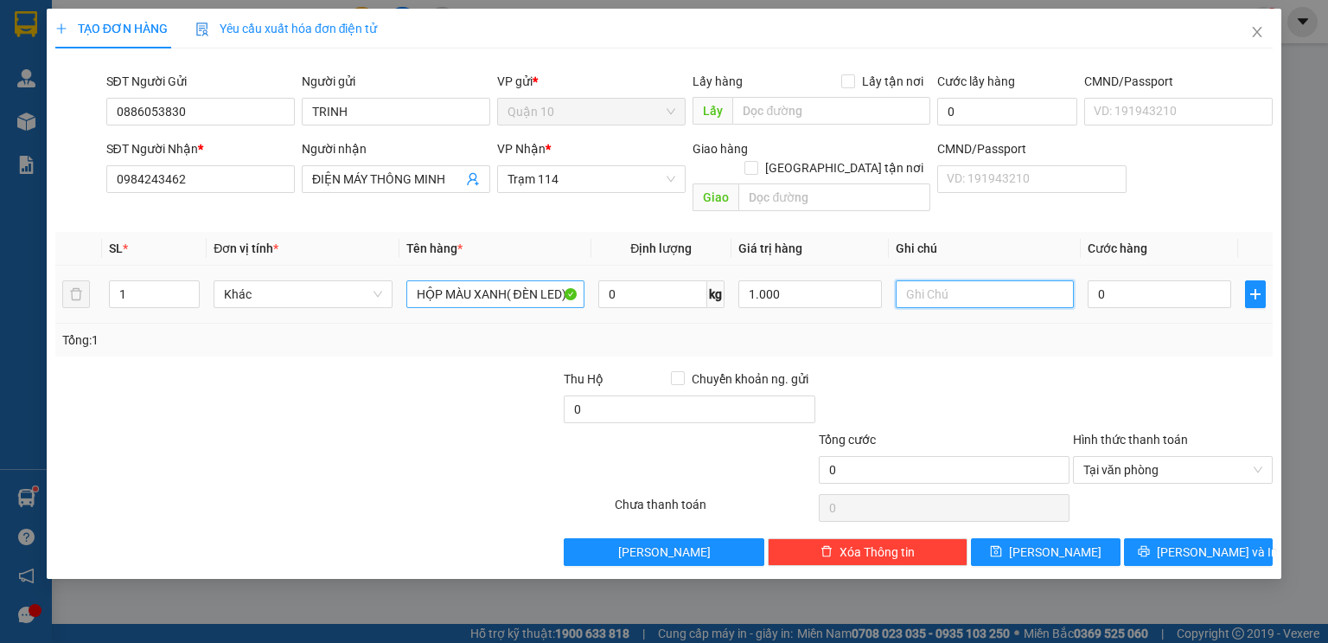
type input "1.000.000"
type input "1"
type input "10"
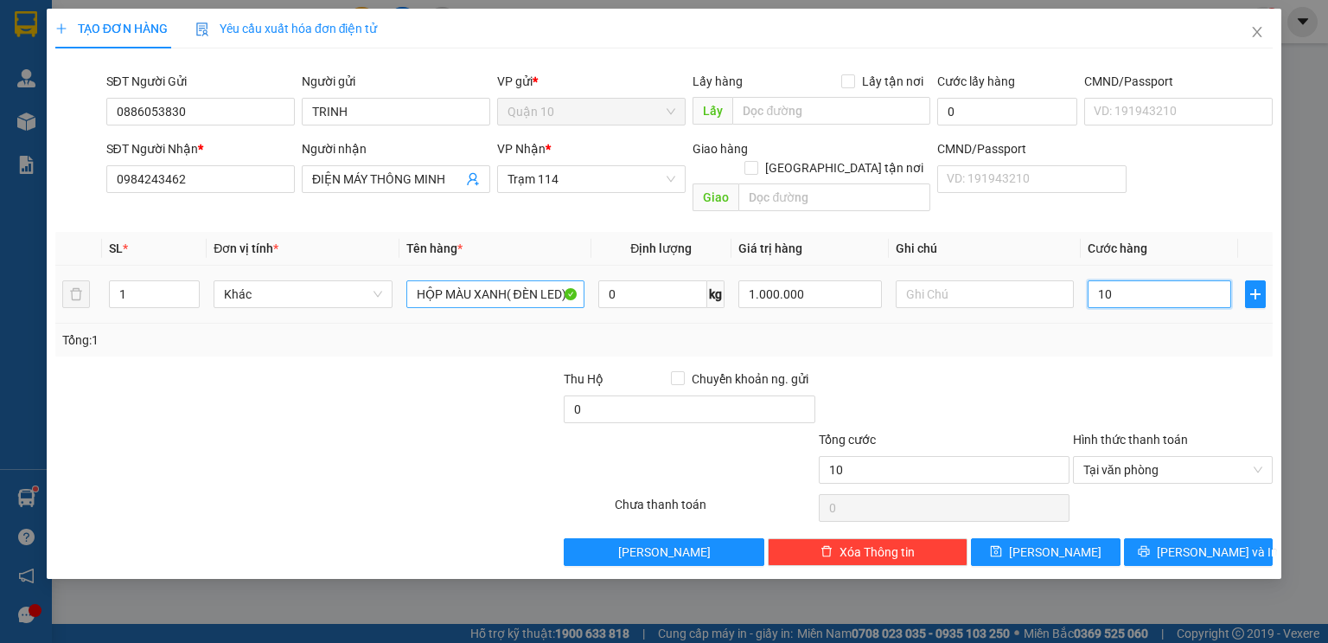
type input "100"
click at [933, 330] on div "Tổng: 1" at bounding box center [664, 339] width 1218 height 33
type input "100.000"
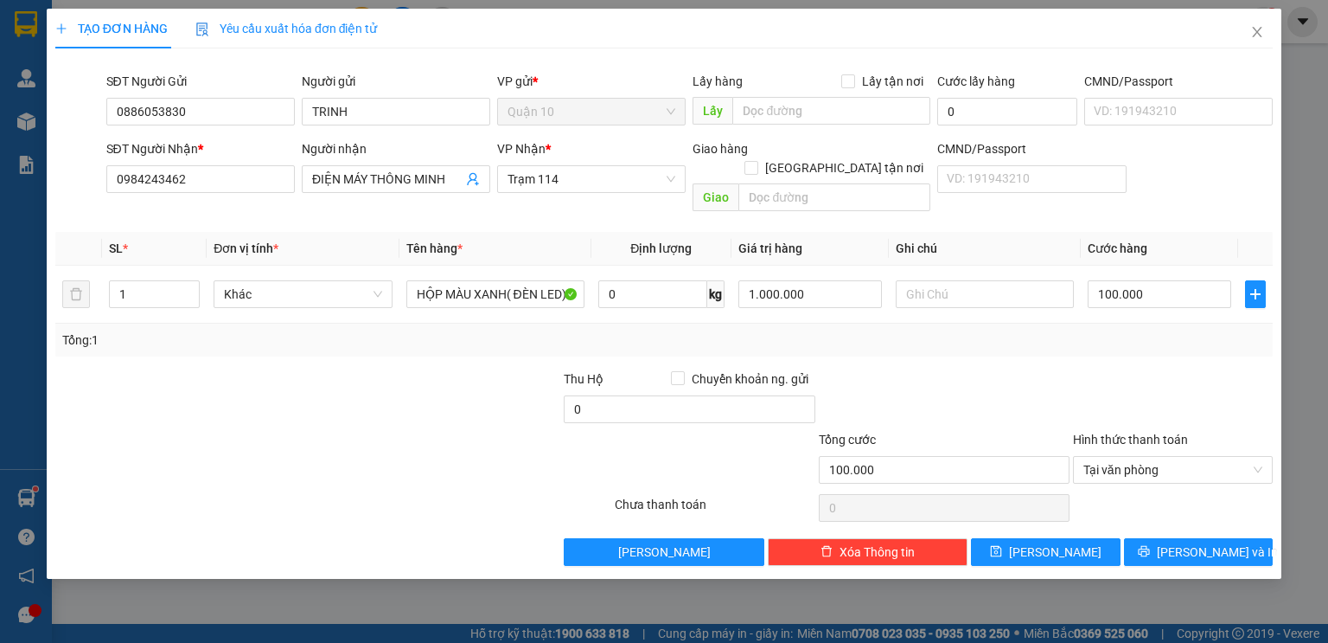
click at [933, 330] on div "Tổng: 1" at bounding box center [664, 339] width 1218 height 33
drag, startPoint x: 1218, startPoint y: 532, endPoint x: 740, endPoint y: 403, distance: 495.3
click at [745, 400] on div "Transit Pickup Surcharge Ids Transit Deliver Surcharge Ids Transit Deliver Surc…" at bounding box center [664, 313] width 1218 height 503
type input "2"
click at [191, 287] on icon "up" at bounding box center [191, 290] width 6 height 6
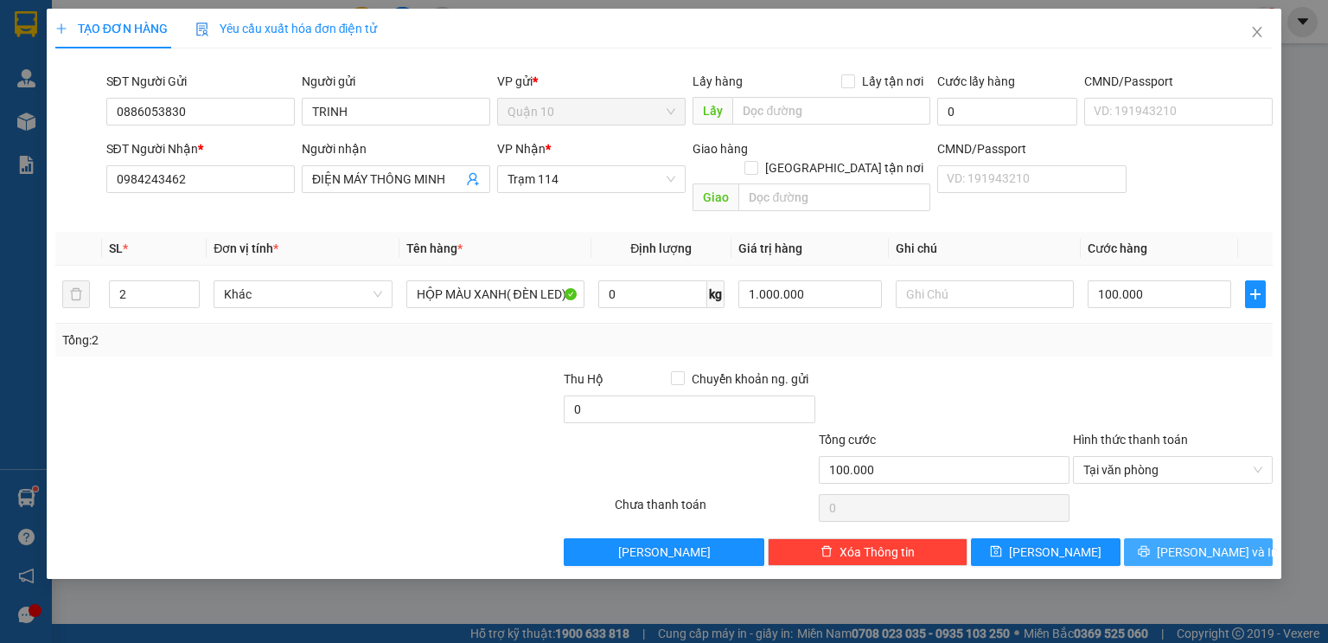
click at [1193, 542] on span "Lưu và In" at bounding box center [1217, 551] width 121 height 19
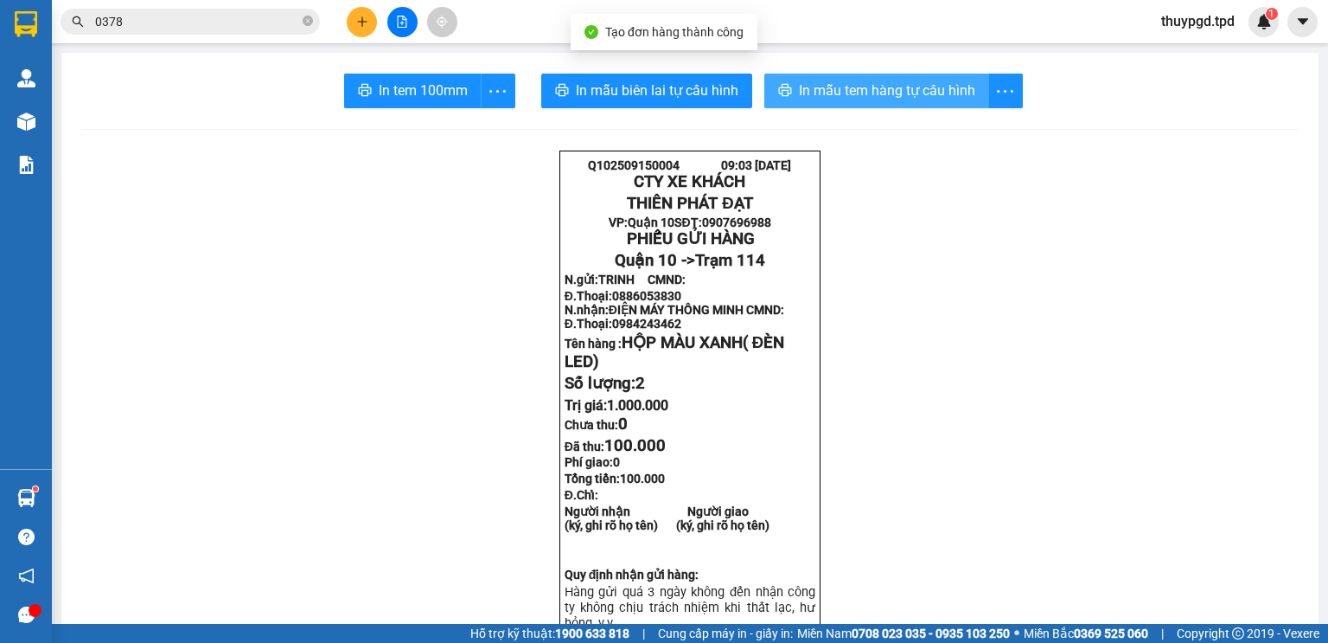
click at [877, 84] on span "In mẫu tem hàng tự cấu hình" at bounding box center [887, 91] width 176 height 22
drag, startPoint x: 877, startPoint y: 84, endPoint x: 874, endPoint y: 97, distance: 13.2
click at [877, 84] on span "In mẫu tem hàng tự cấu hình" at bounding box center [887, 91] width 176 height 22
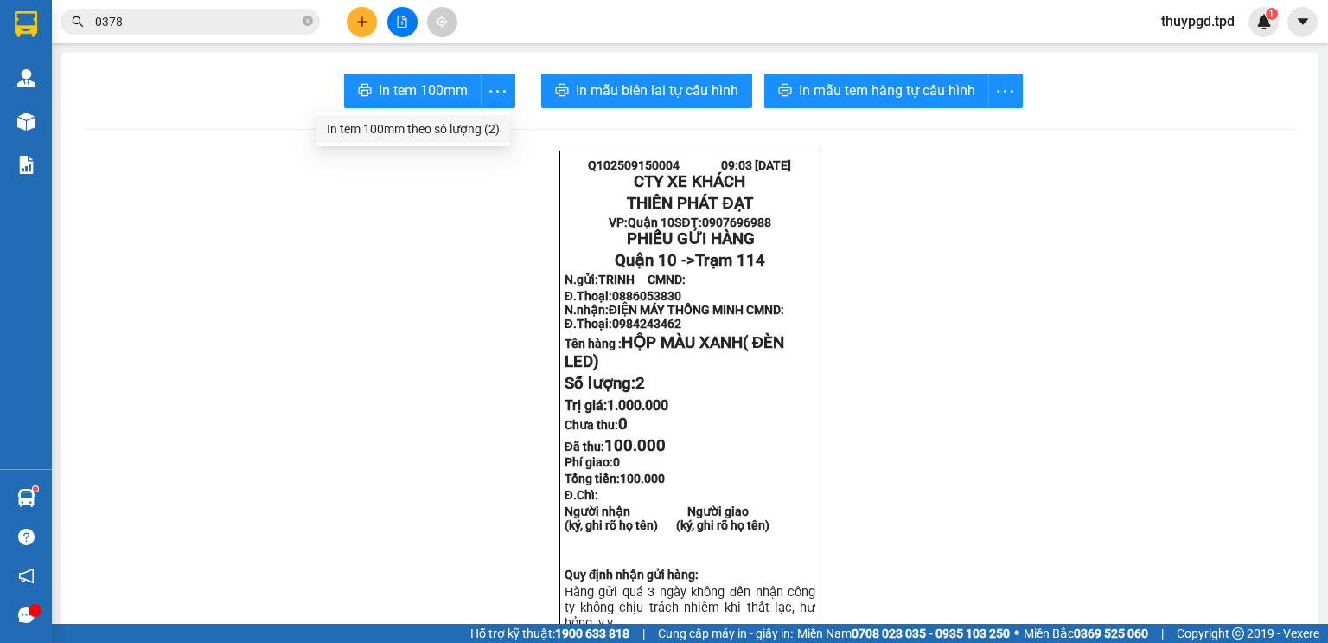
click at [477, 125] on div "In tem 100mm theo số lượng (2)" at bounding box center [413, 128] width 173 height 19
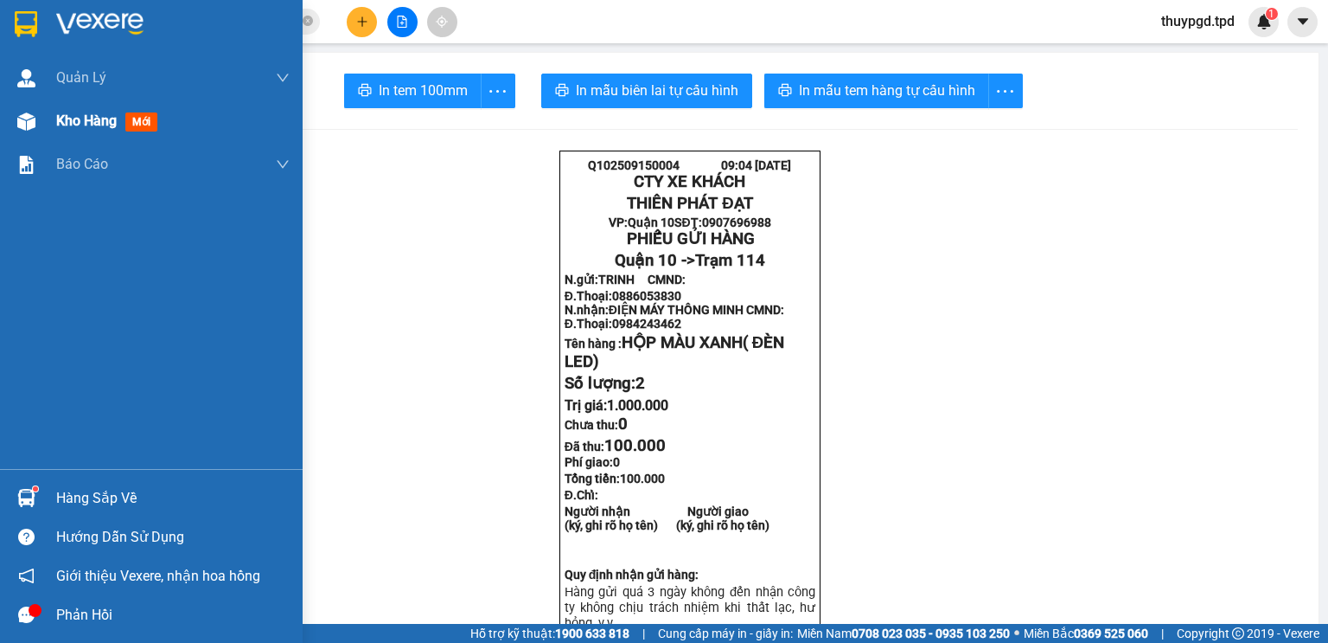
click at [28, 125] on img at bounding box center [26, 121] width 18 height 18
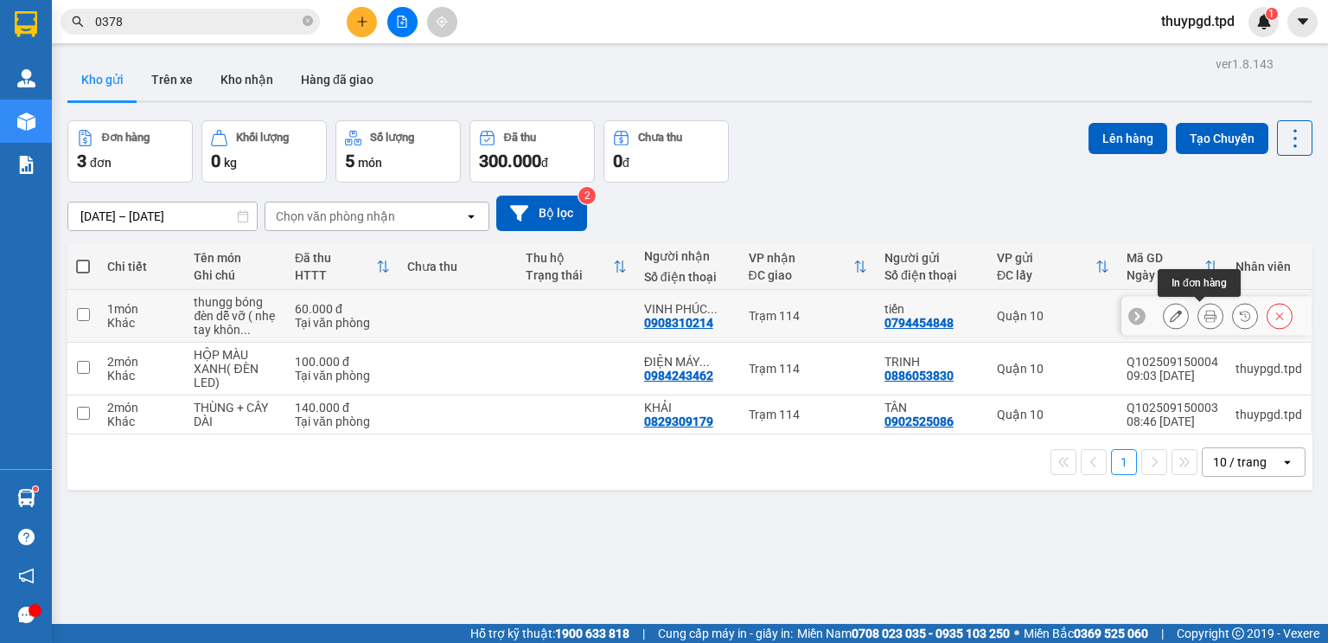
click at [1207, 313] on button at bounding box center [1211, 316] width 24 height 30
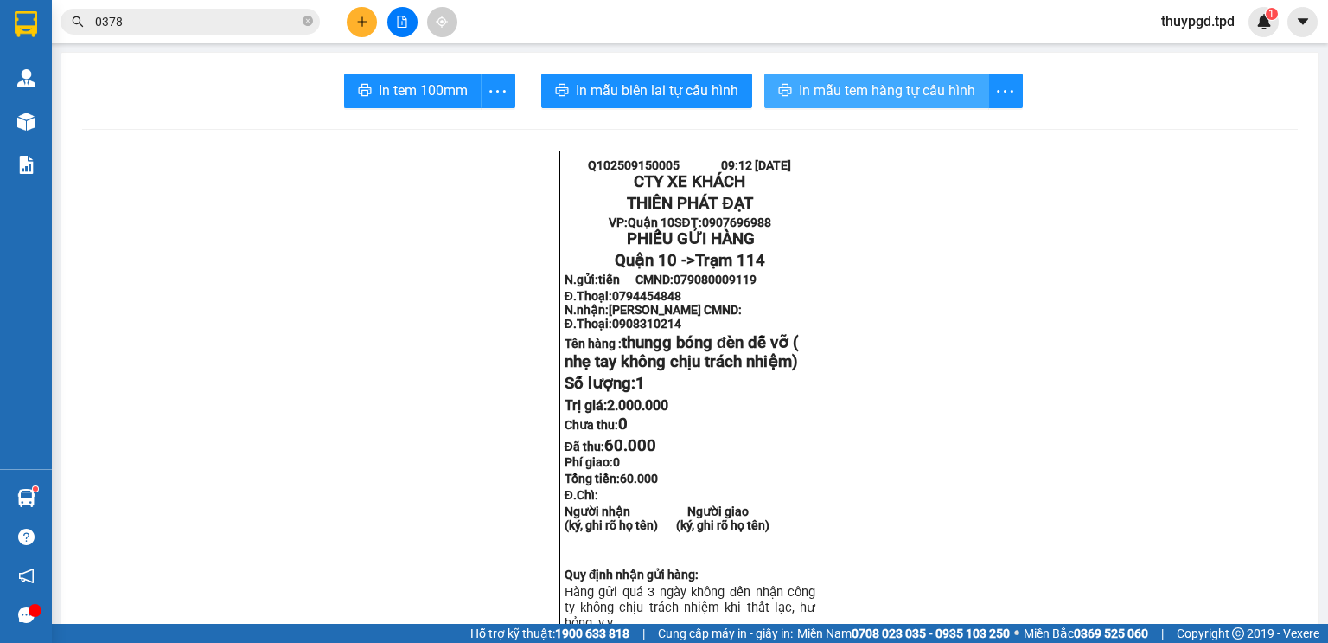
click at [865, 90] on span "In mẫu tem hàng tự cấu hình" at bounding box center [887, 91] width 176 height 22
click at [304, 21] on icon "close-circle" at bounding box center [308, 21] width 10 height 10
click at [285, 22] on input "text" at bounding box center [197, 21] width 204 height 19
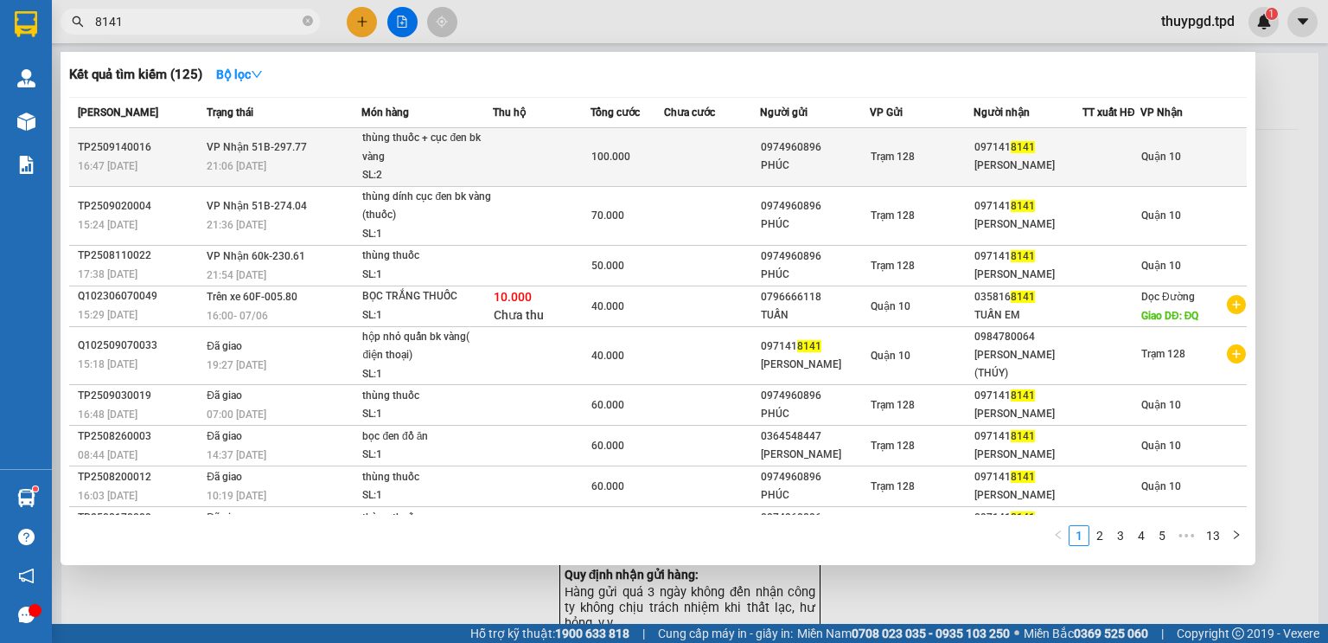
type input "8141"
click at [941, 154] on div "Trạm 128" at bounding box center [922, 156] width 102 height 19
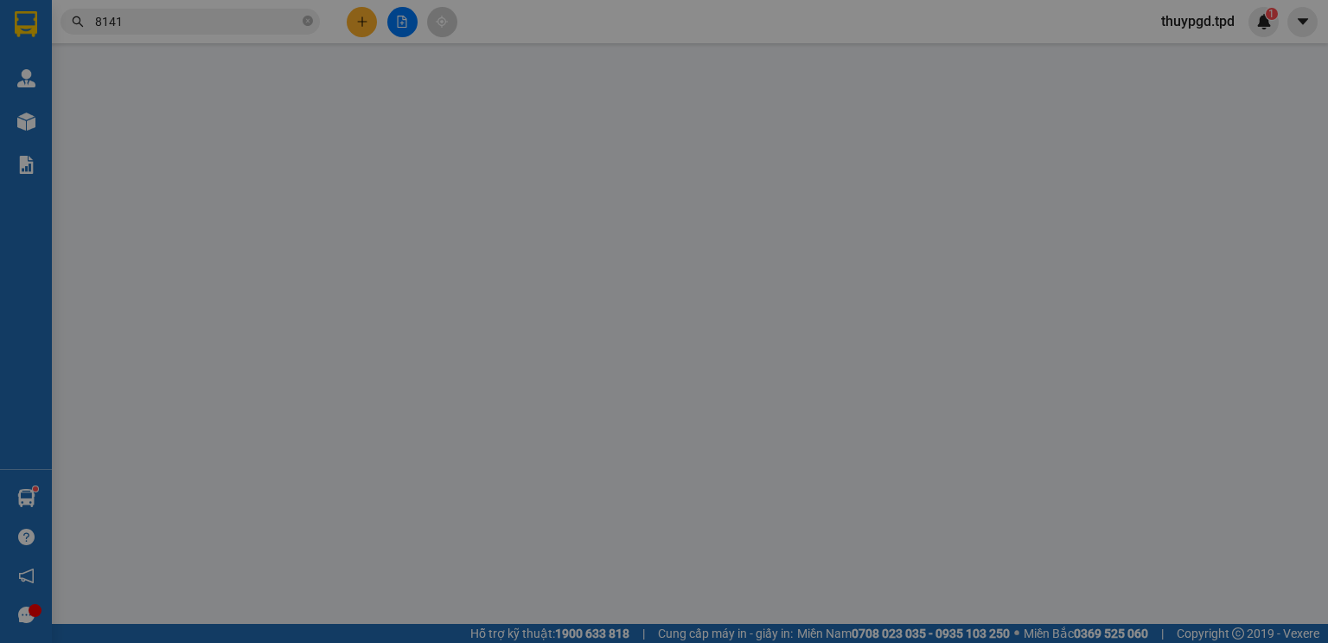
type input "0974960896"
type input "PHÚC"
type input "075087008030"
type input "0971418141"
type input "NGUYỄN XUÂN TIẾN"
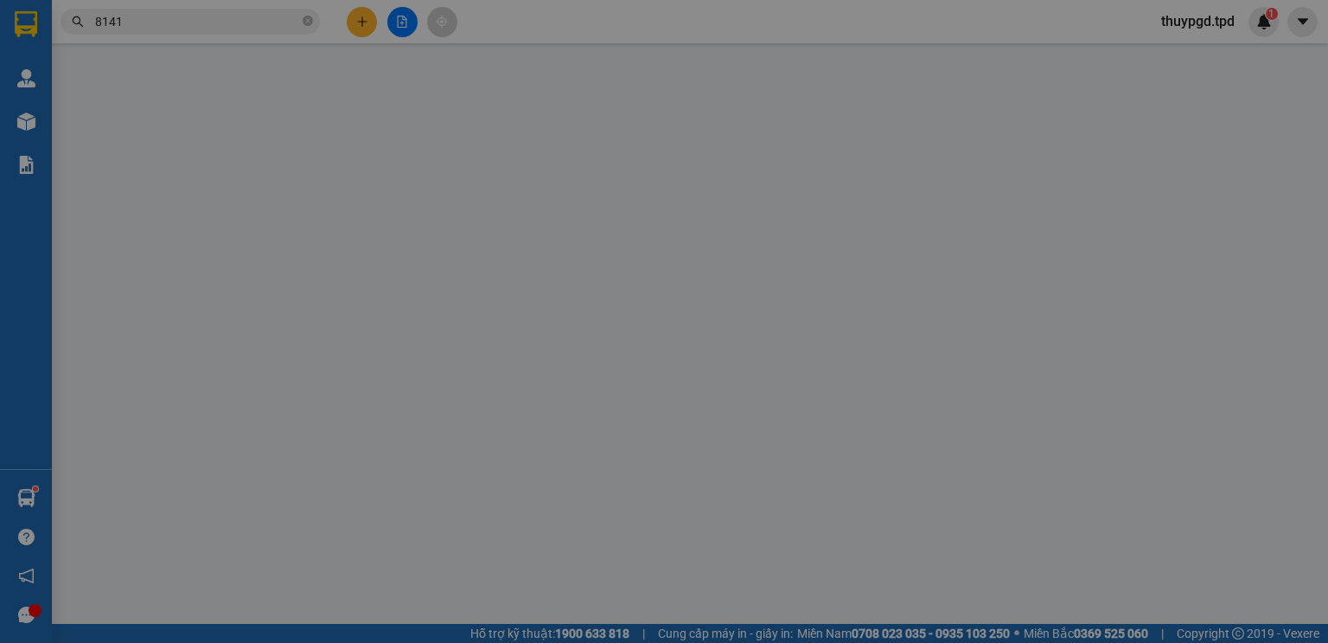
type input "100.000"
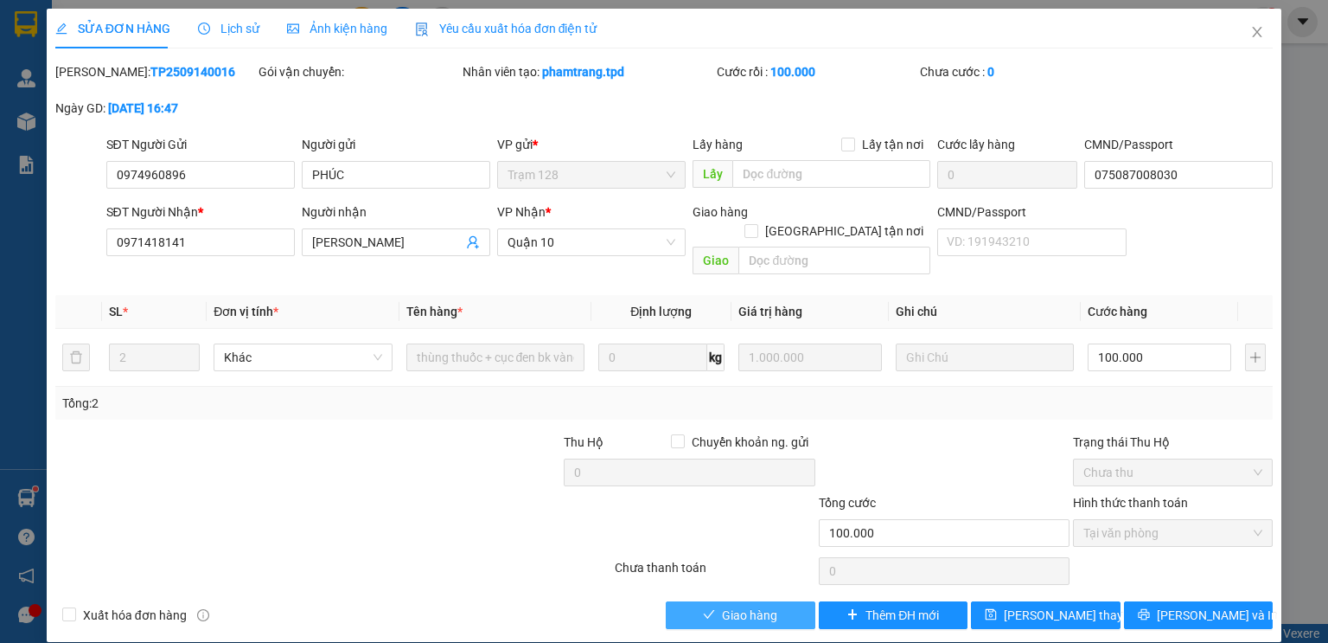
click at [747, 605] on span "Giao hàng" at bounding box center [749, 614] width 55 height 19
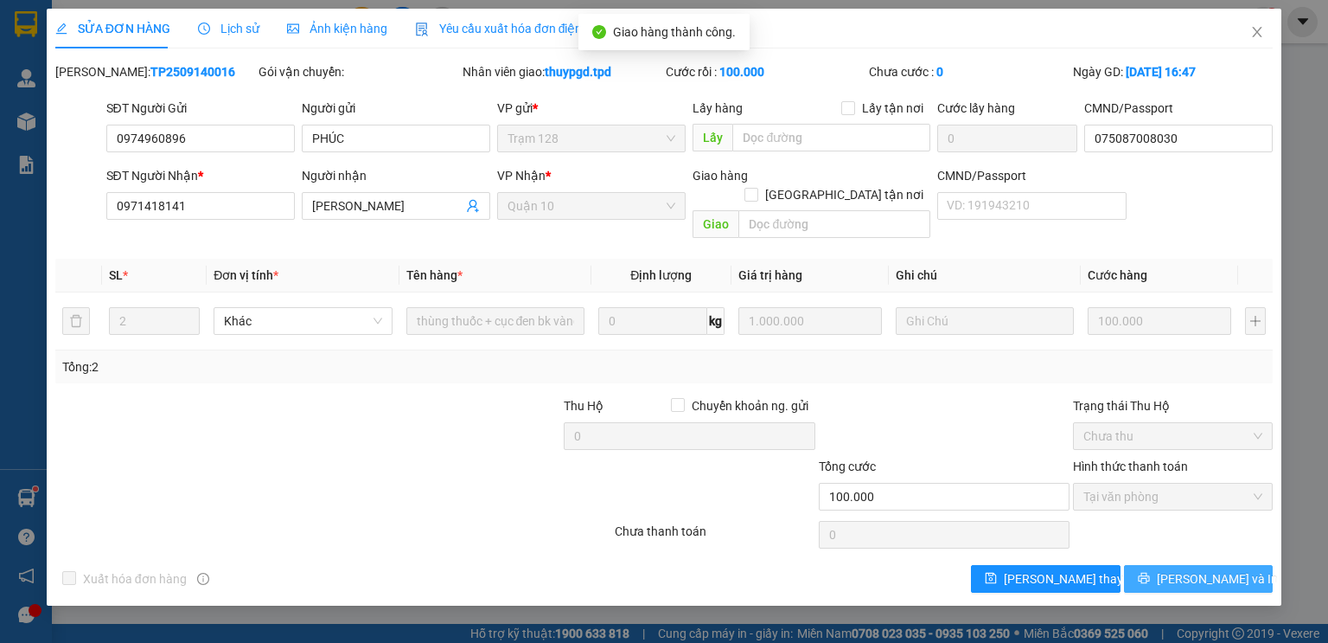
click at [1200, 569] on span "Lưu và In" at bounding box center [1217, 578] width 121 height 19
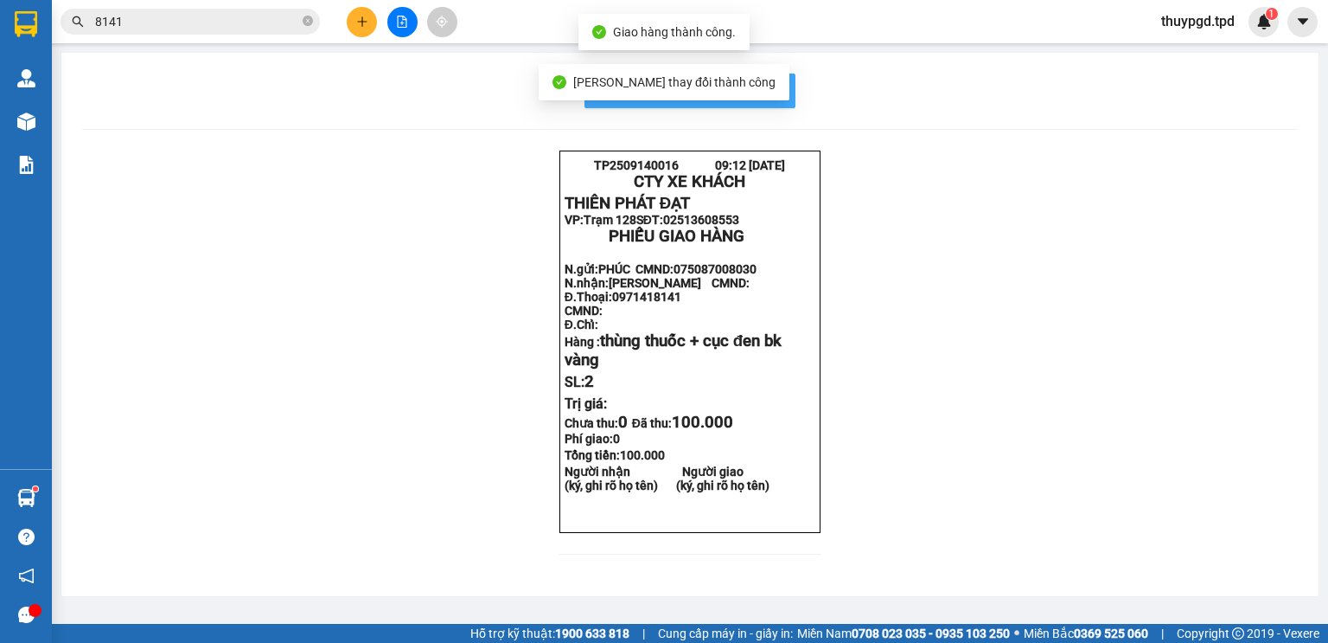
click at [758, 78] on button "In mẫu biên lai tự cấu hình" at bounding box center [690, 91] width 211 height 35
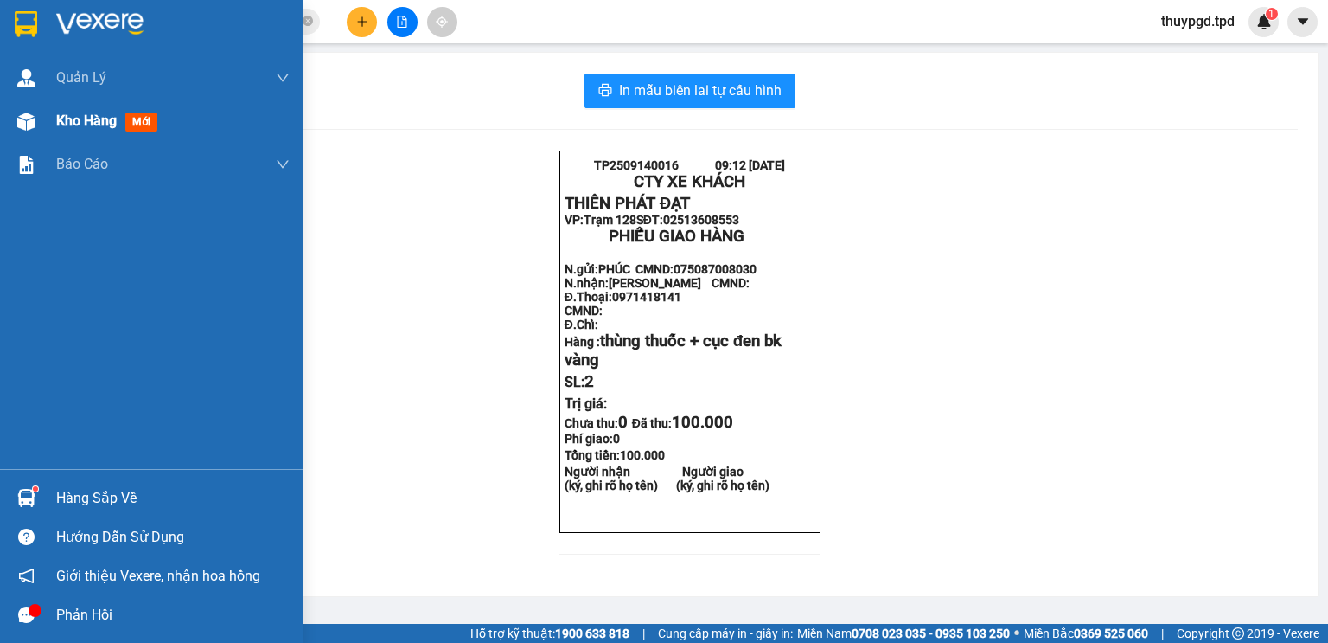
click at [30, 118] on img at bounding box center [26, 121] width 18 height 18
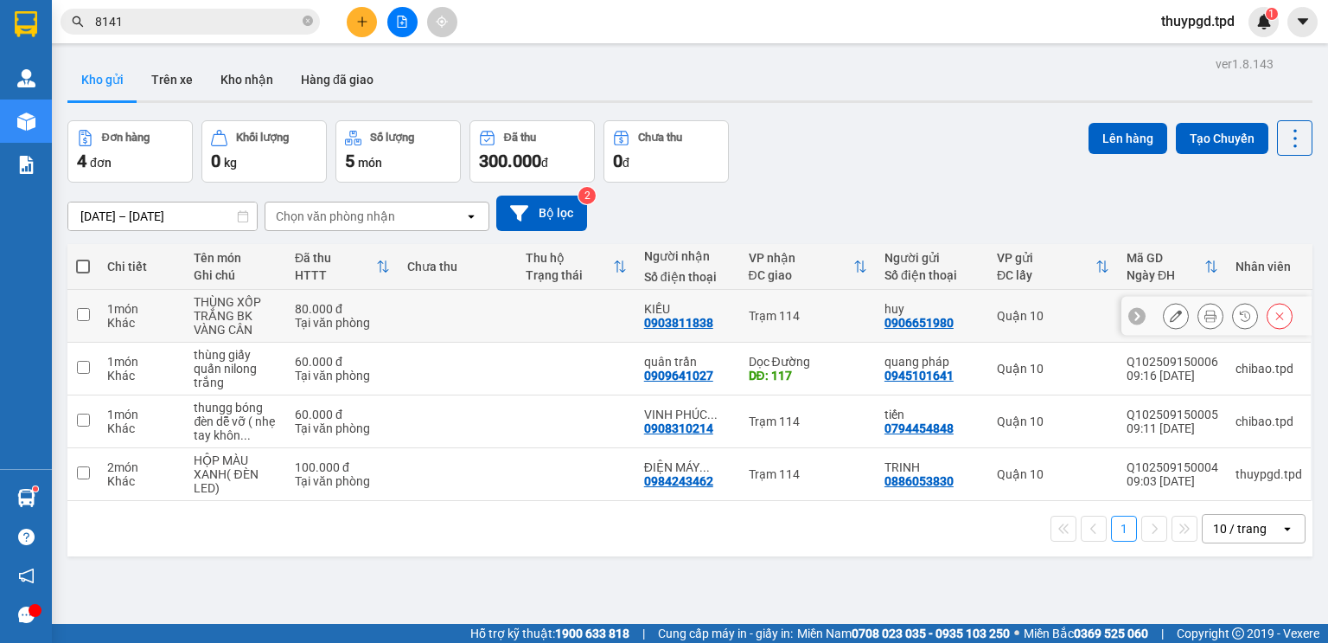
click at [1205, 316] on icon at bounding box center [1211, 316] width 12 height 12
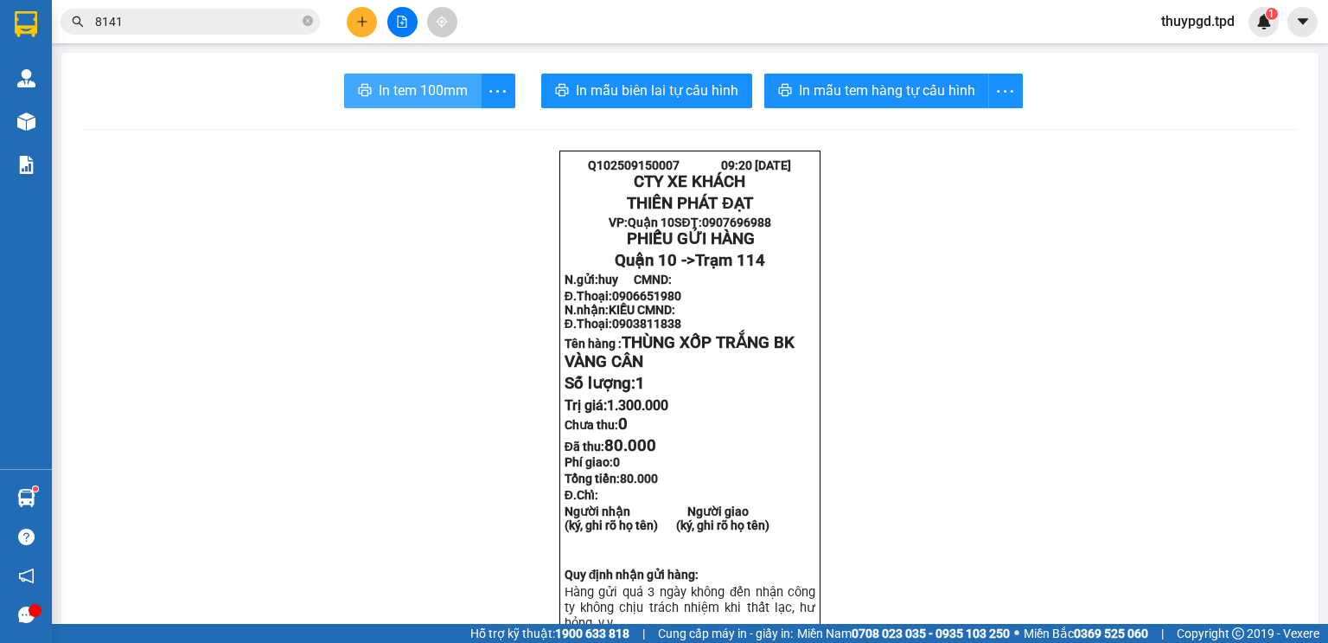
click at [402, 95] on span "In tem 100mm" at bounding box center [423, 91] width 89 height 22
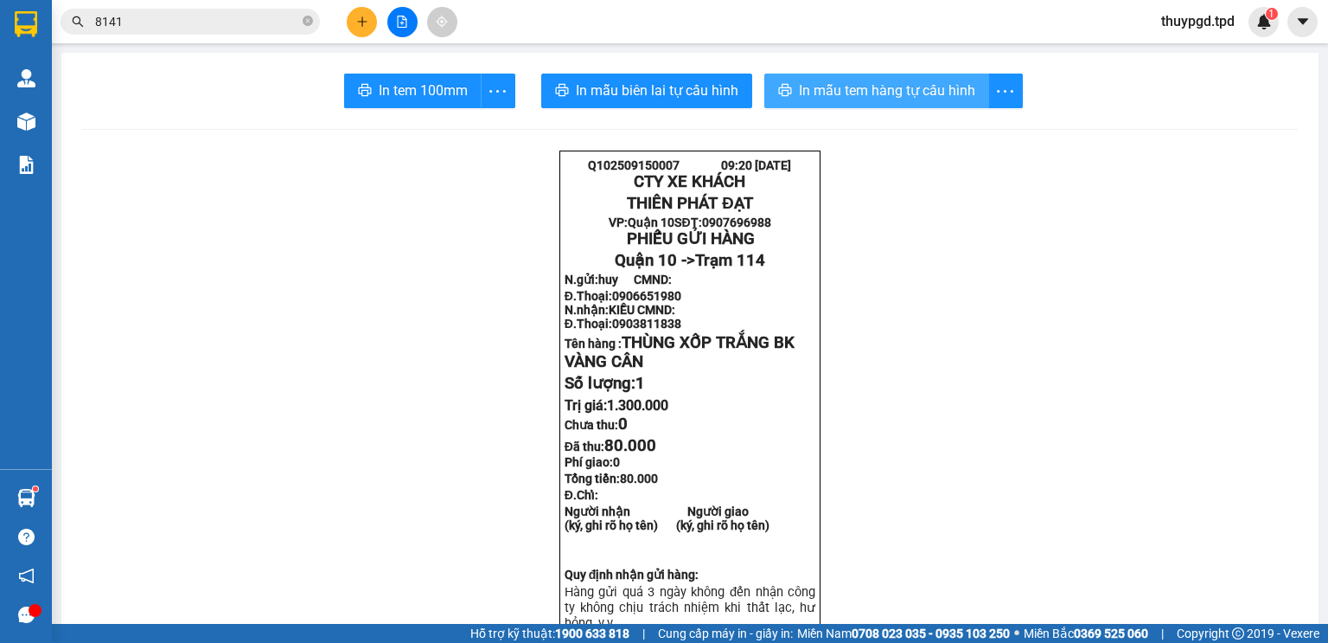
click at [892, 97] on span "In mẫu tem hàng tự cấu hình" at bounding box center [887, 91] width 176 height 22
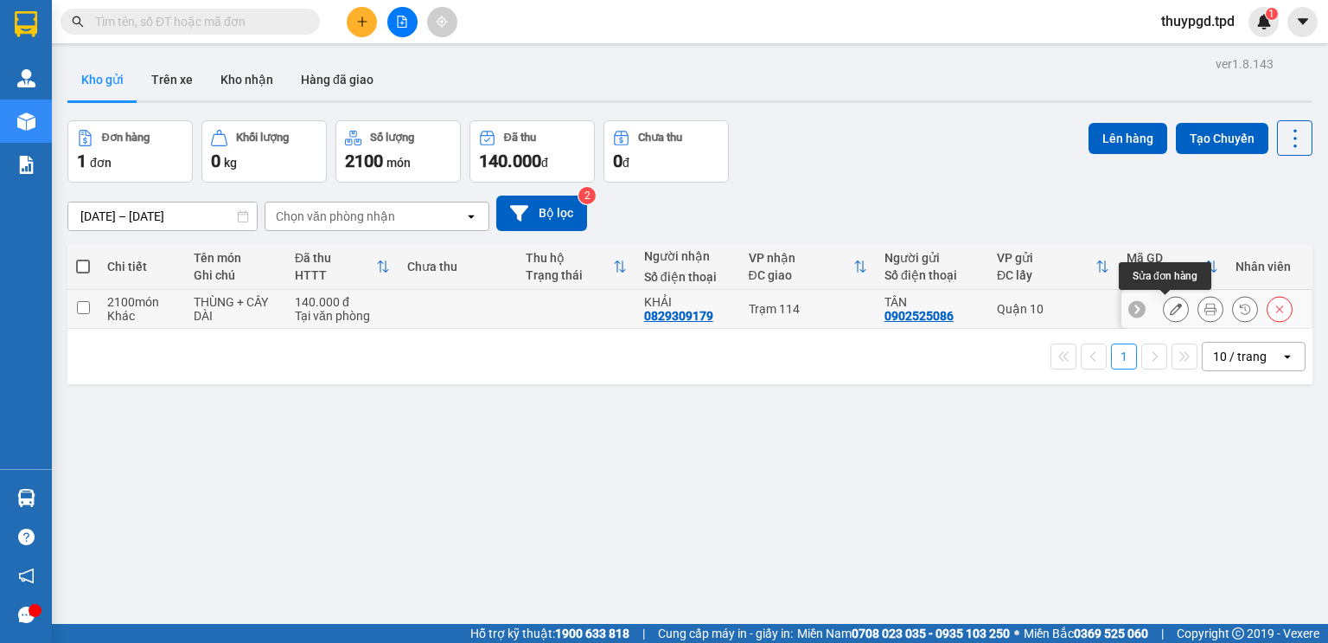
click at [1170, 303] on icon at bounding box center [1176, 309] width 12 height 12
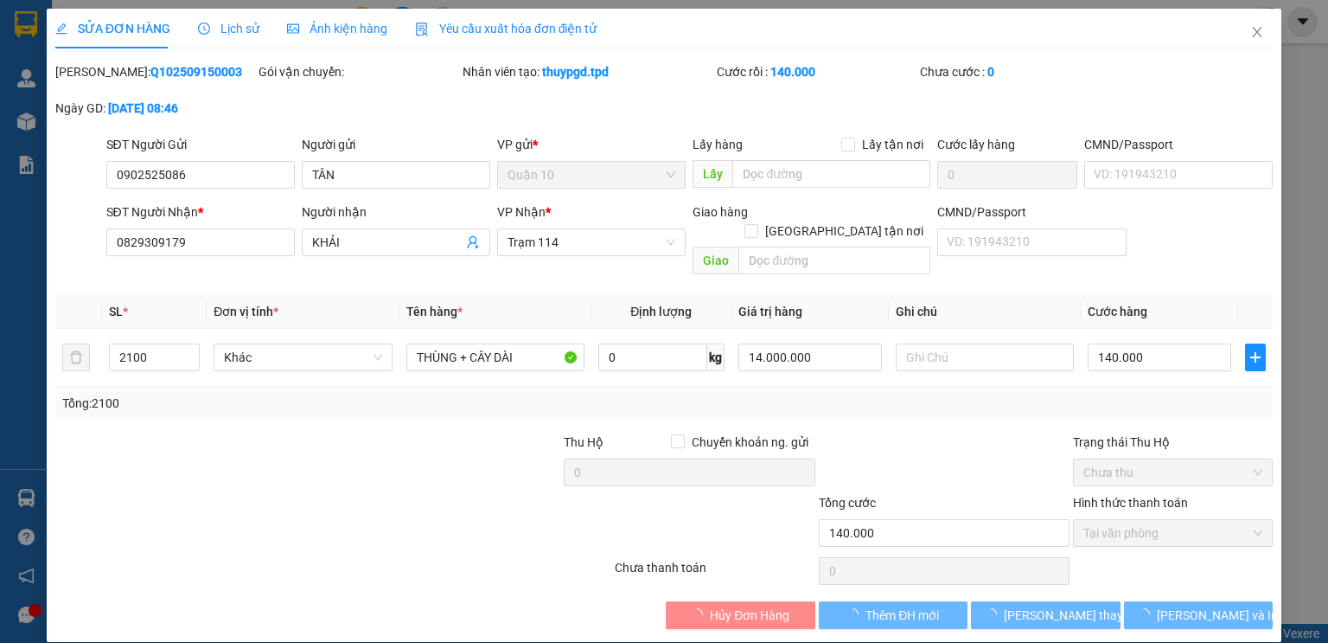
type input "0902525086"
type input "TÂN"
type input "0829309179"
type input "KHẢI"
type input "140.000"
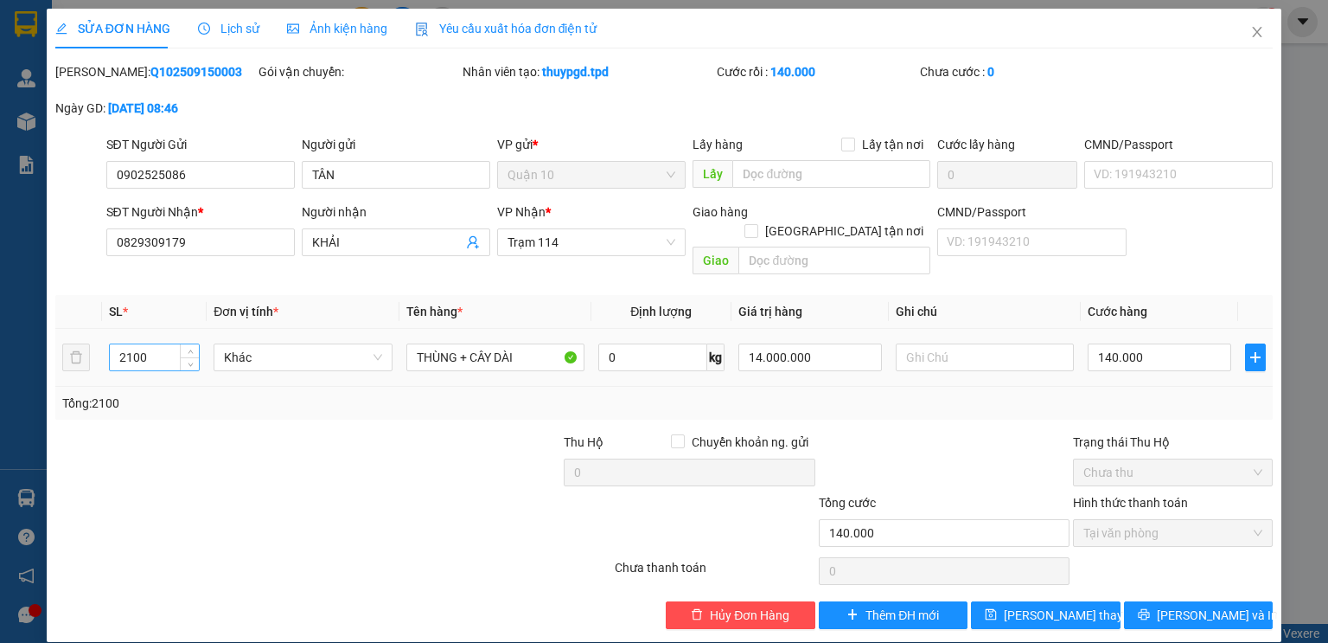
click at [160, 344] on input "2100" at bounding box center [154, 357] width 89 height 26
type input "2"
click at [931, 432] on div at bounding box center [944, 462] width 254 height 61
click at [1204, 605] on span "Lưu và In" at bounding box center [1217, 614] width 121 height 19
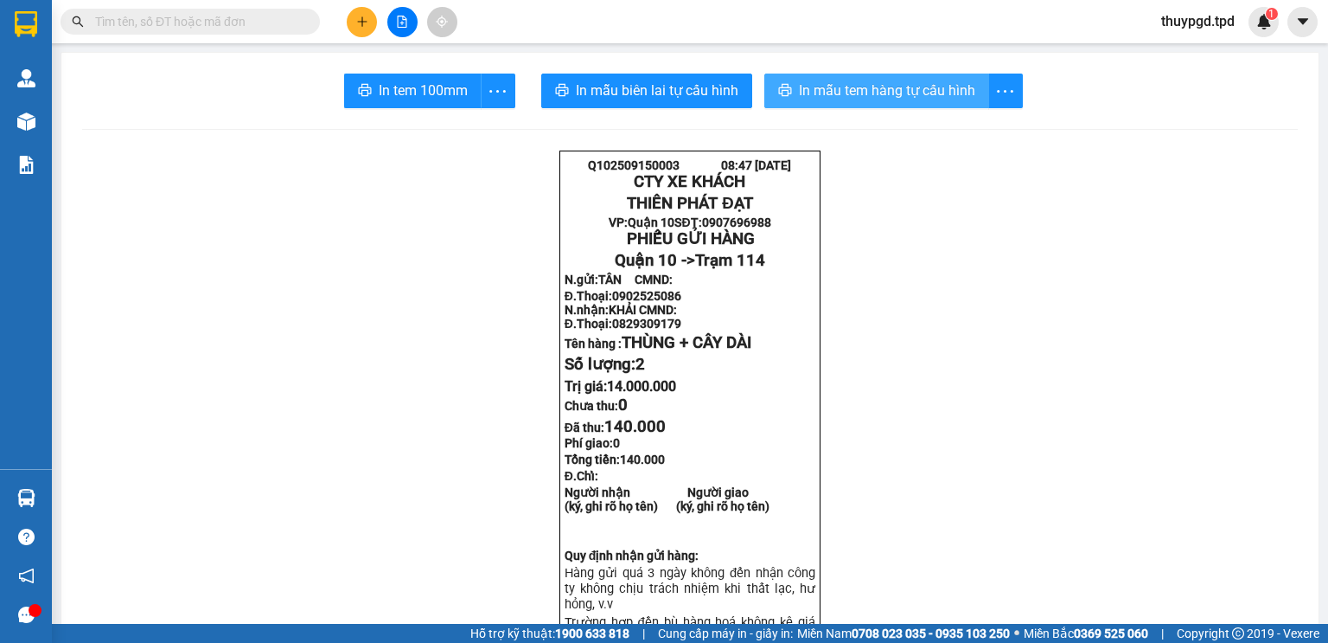
click at [958, 83] on span "In mẫu tem hàng tự cấu hình" at bounding box center [887, 91] width 176 height 22
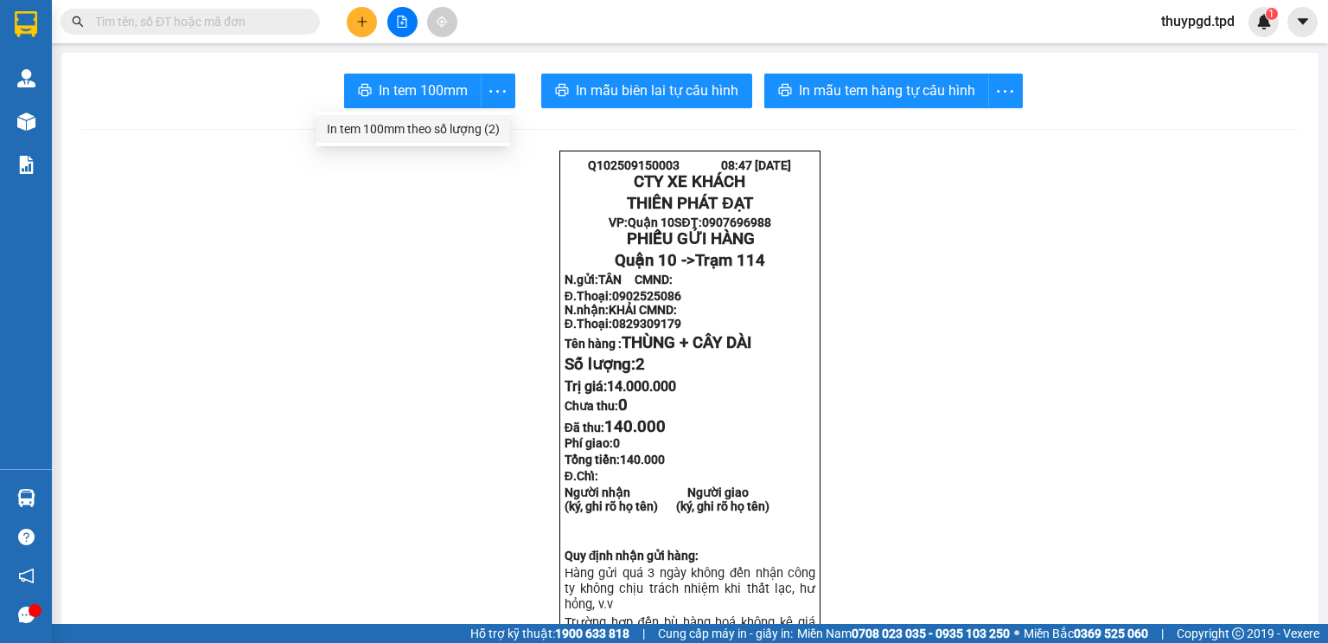
click at [460, 125] on div "In tem 100mm theo số lượng (2)" at bounding box center [413, 128] width 173 height 19
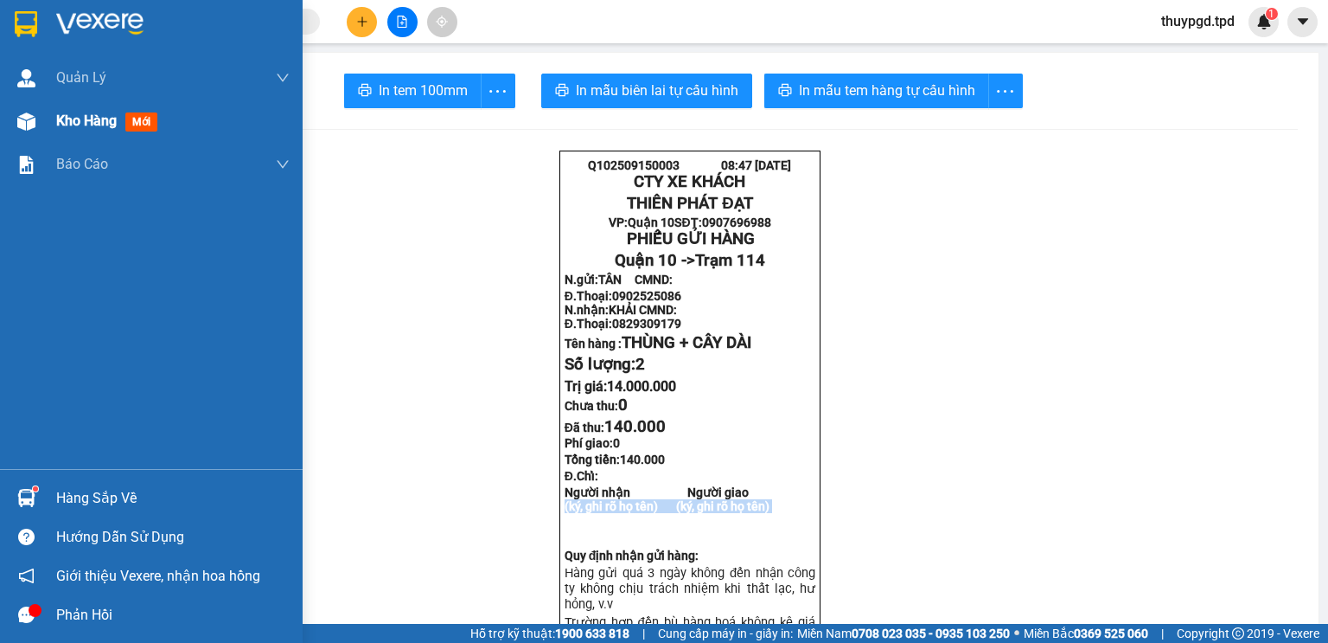
click at [27, 125] on img at bounding box center [26, 121] width 18 height 18
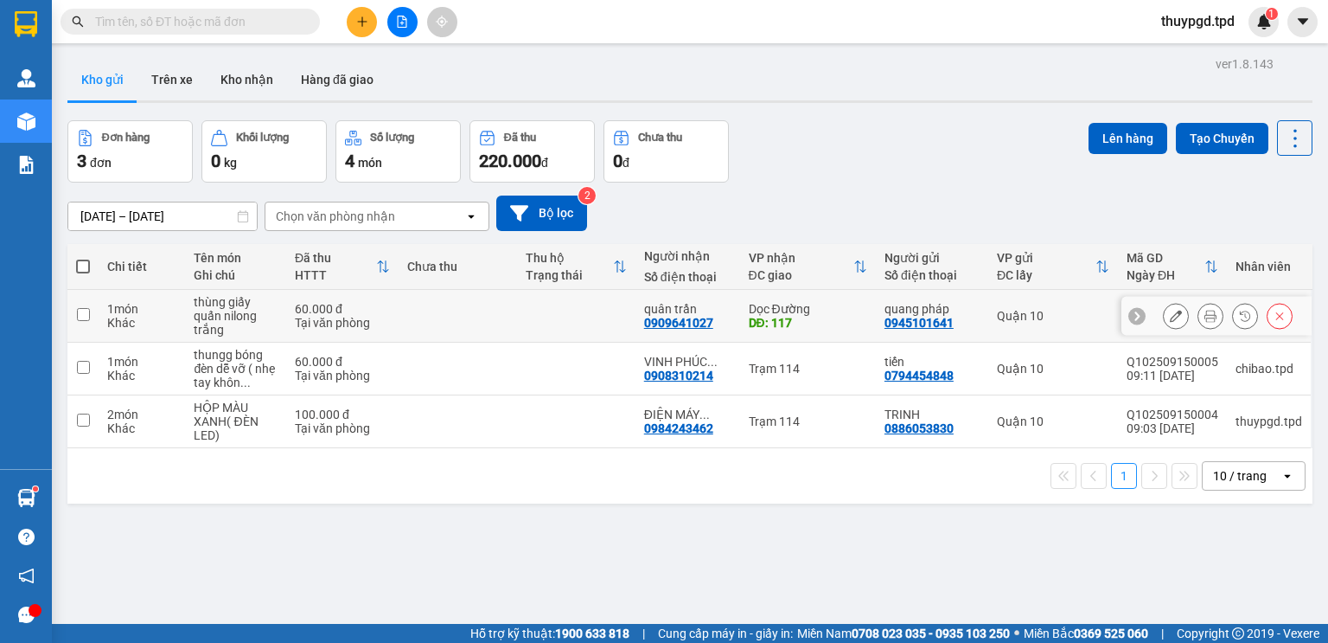
click at [1205, 311] on icon at bounding box center [1211, 316] width 12 height 12
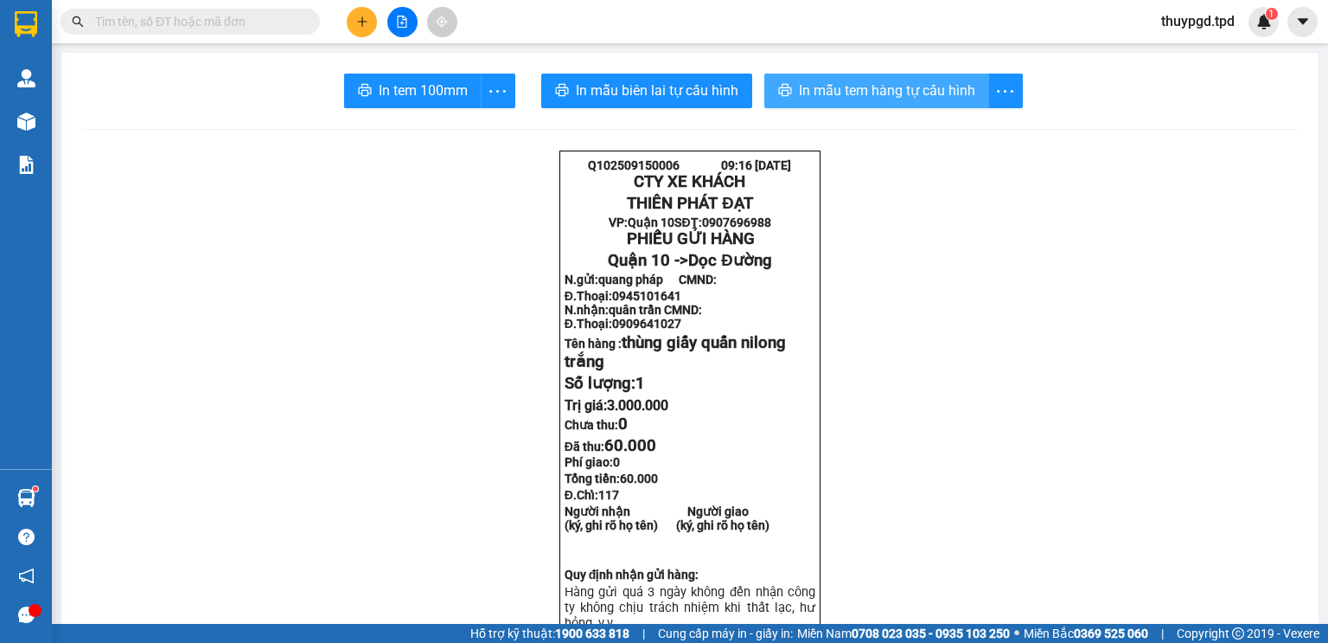
click at [924, 80] on span "In mẫu tem hàng tự cấu hình" at bounding box center [887, 91] width 176 height 22
